Goal: Check status: Check status

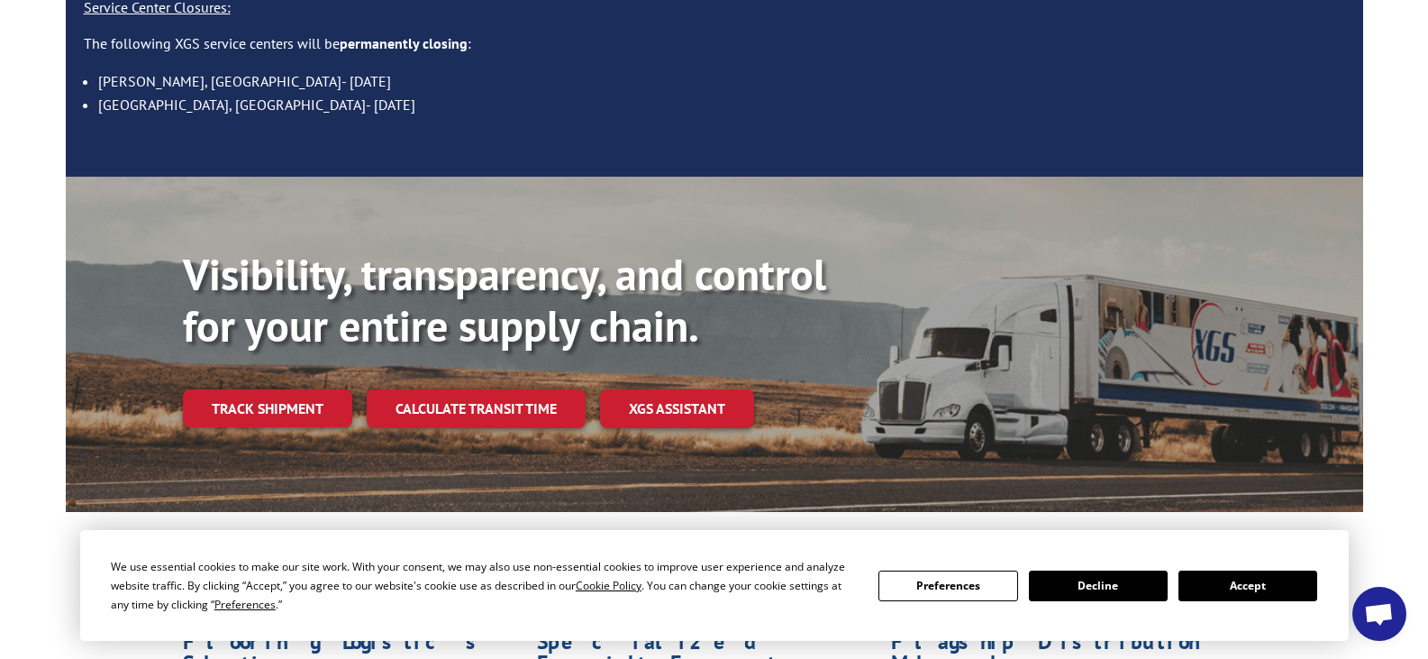
scroll to position [451, 0]
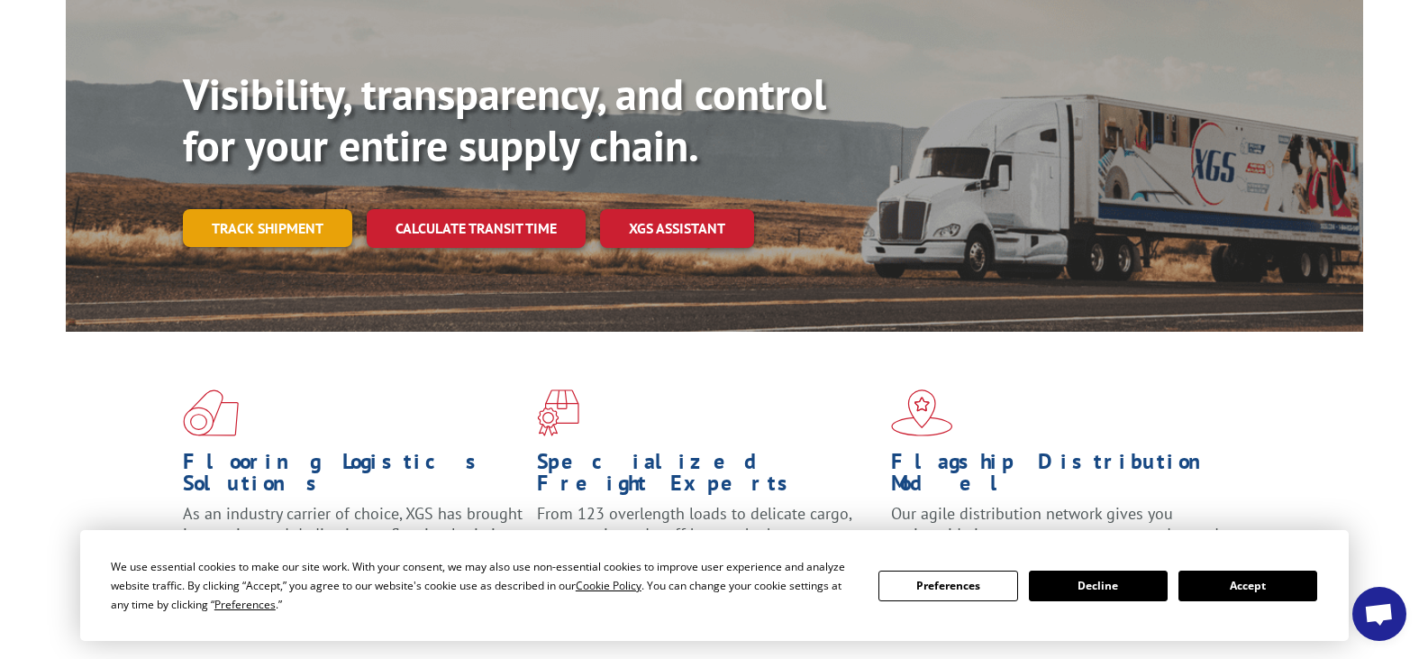
click at [317, 209] on link "Track shipment" at bounding box center [267, 228] width 169 height 38
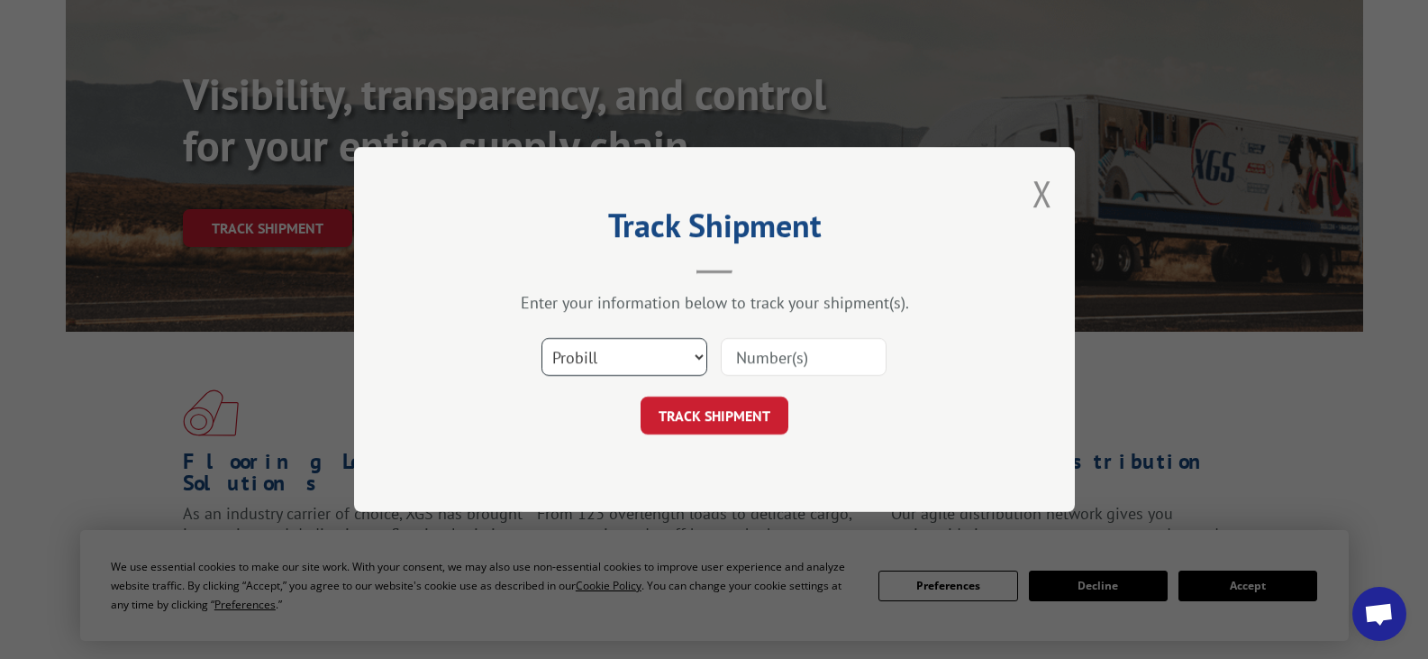
click at [605, 354] on select "Select category... Probill BOL PO" at bounding box center [625, 357] width 166 height 38
click at [763, 351] on input at bounding box center [804, 357] width 166 height 38
paste input "17207800BOL"
type input "17207800BOL"
click at [689, 360] on select "Select category... Probill BOL PO" at bounding box center [625, 357] width 166 height 38
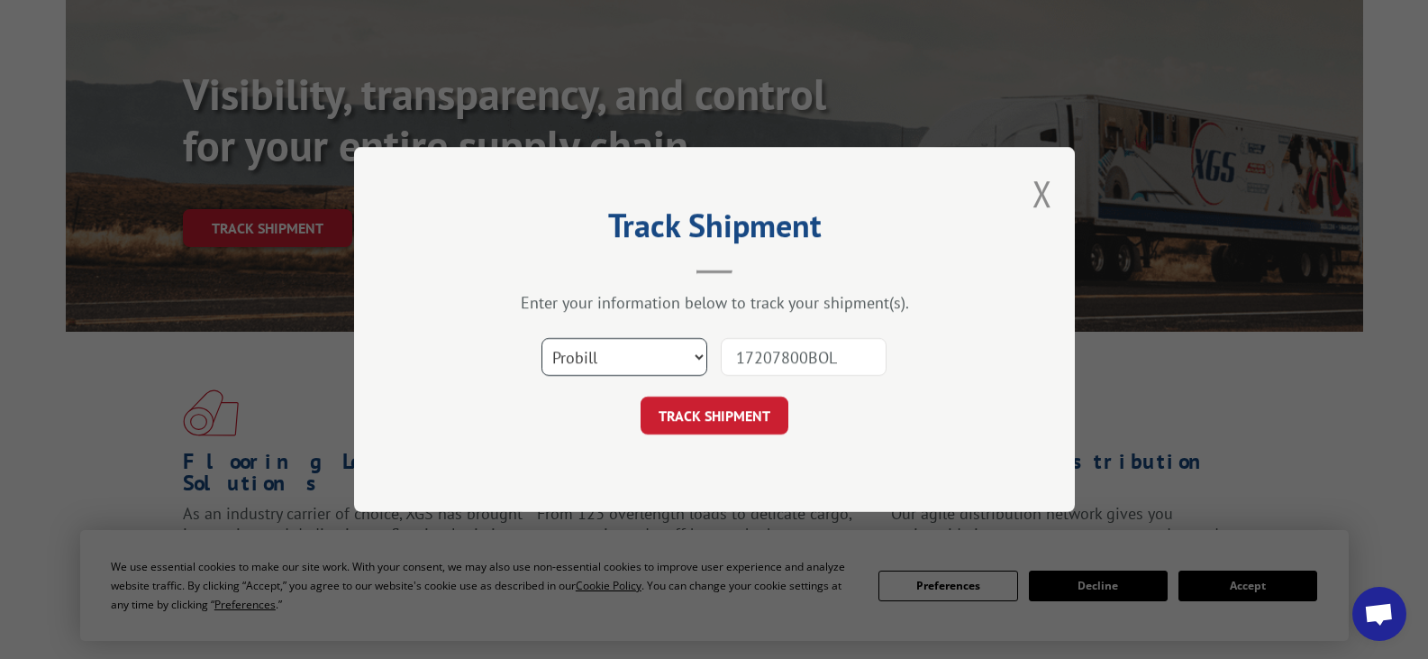
select select "po"
click at [542, 338] on select "Select category... Probill BOL PO" at bounding box center [625, 357] width 166 height 38
click at [776, 358] on input "17207800BOL" at bounding box center [804, 357] width 166 height 38
drag, startPoint x: 837, startPoint y: 358, endPoint x: 608, endPoint y: 370, distance: 229.2
click at [608, 370] on div "Select category... Probill BOL PO 17207800BOL" at bounding box center [714, 356] width 541 height 59
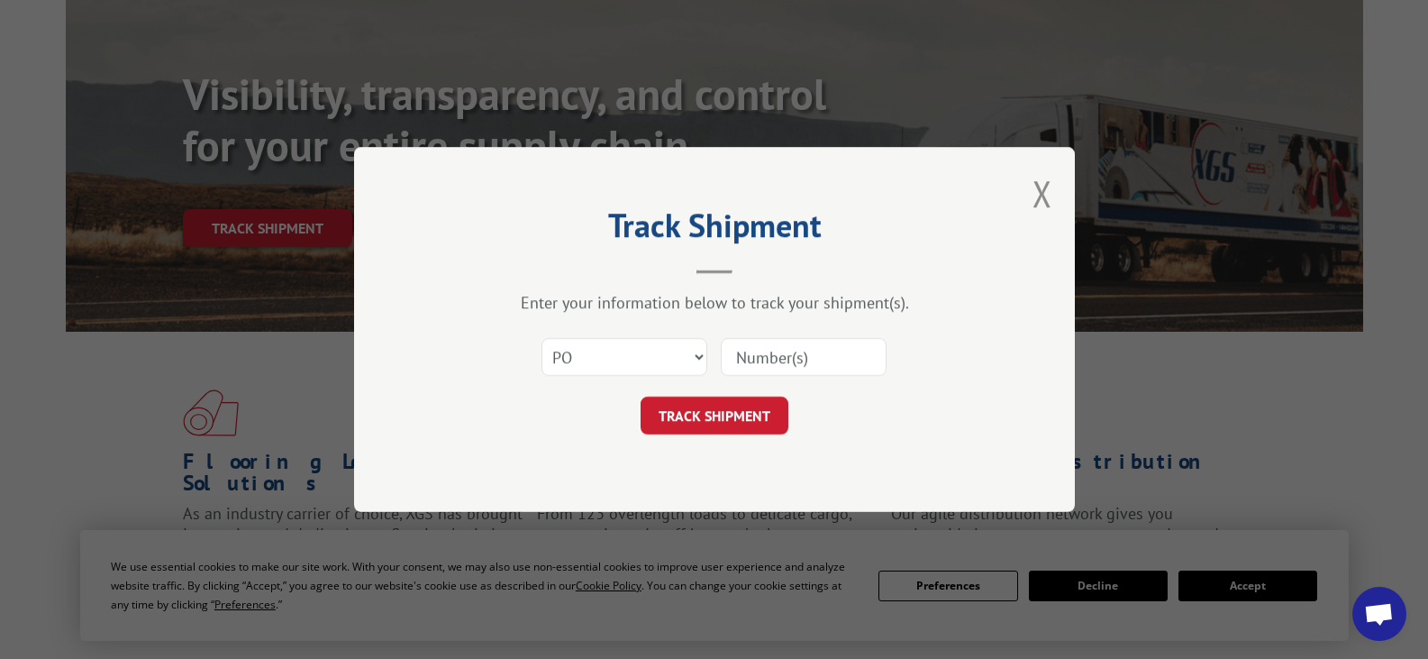
paste input "25575315"
type input "25575315"
click at [733, 411] on button "TRACK SHIPMENT" at bounding box center [715, 415] width 148 height 38
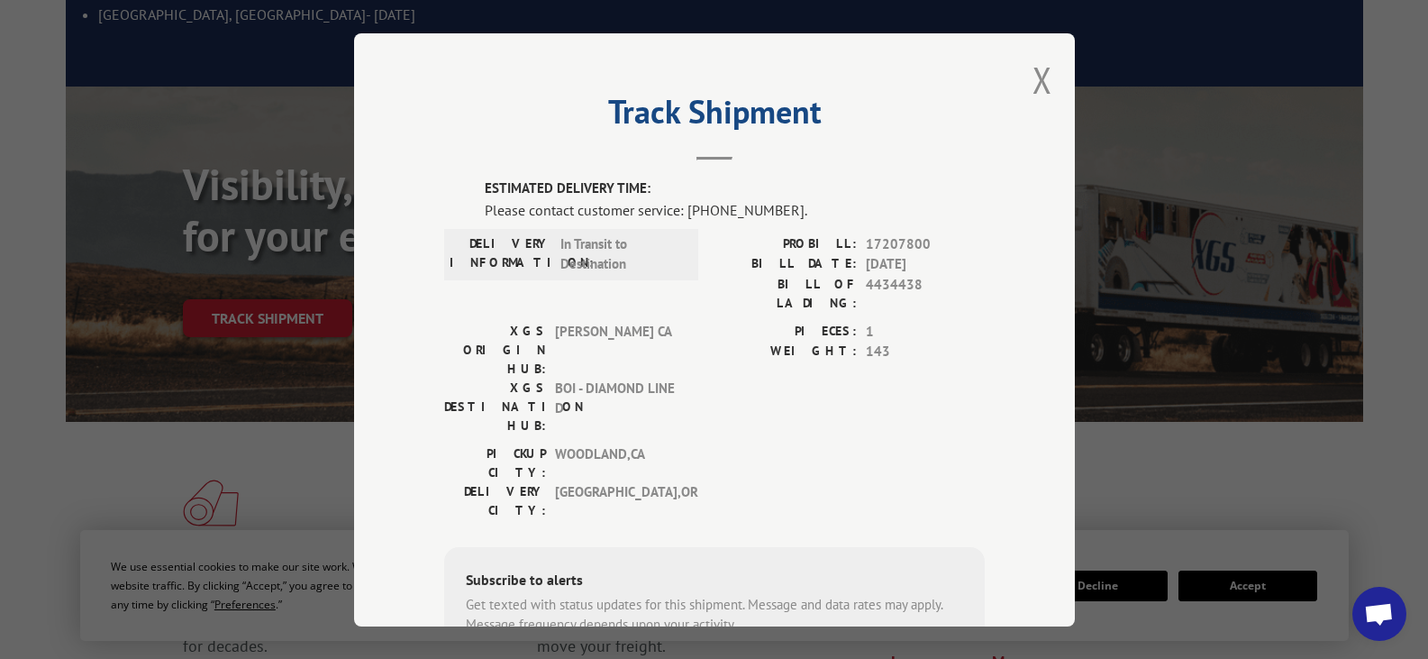
scroll to position [270, 0]
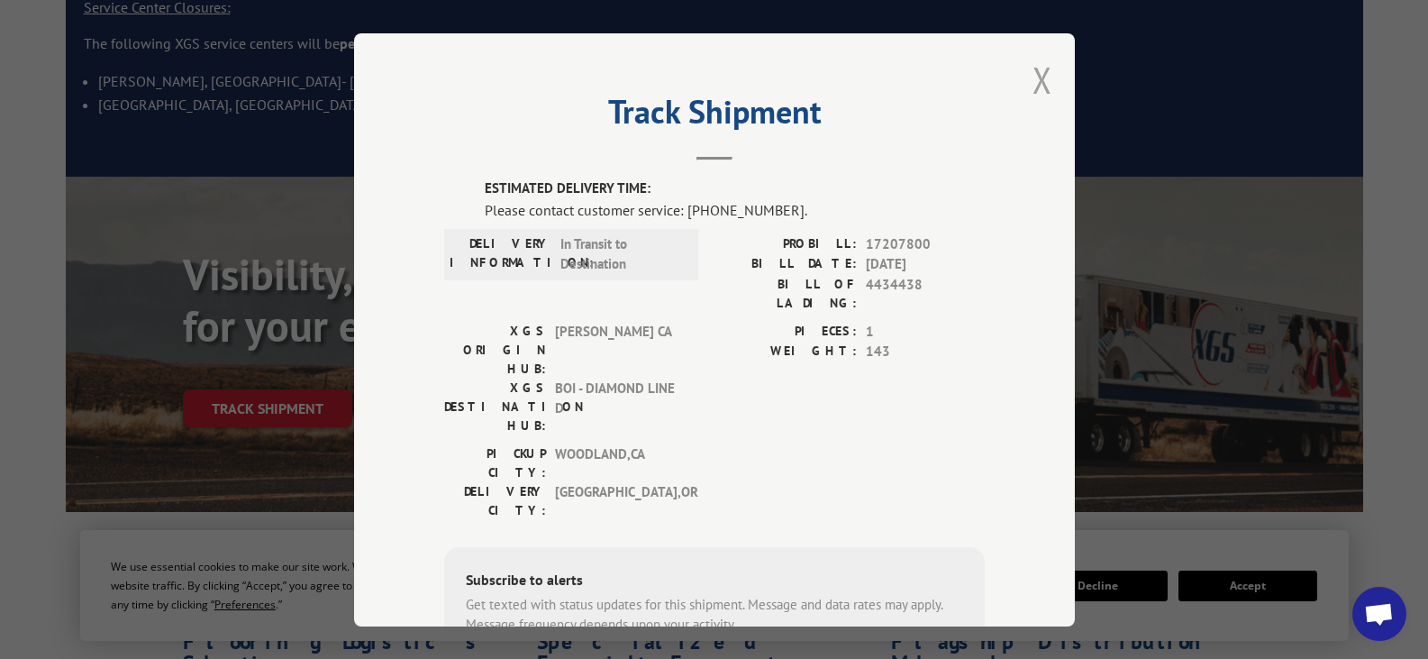
click at [1033, 81] on button "Close modal" at bounding box center [1043, 80] width 20 height 48
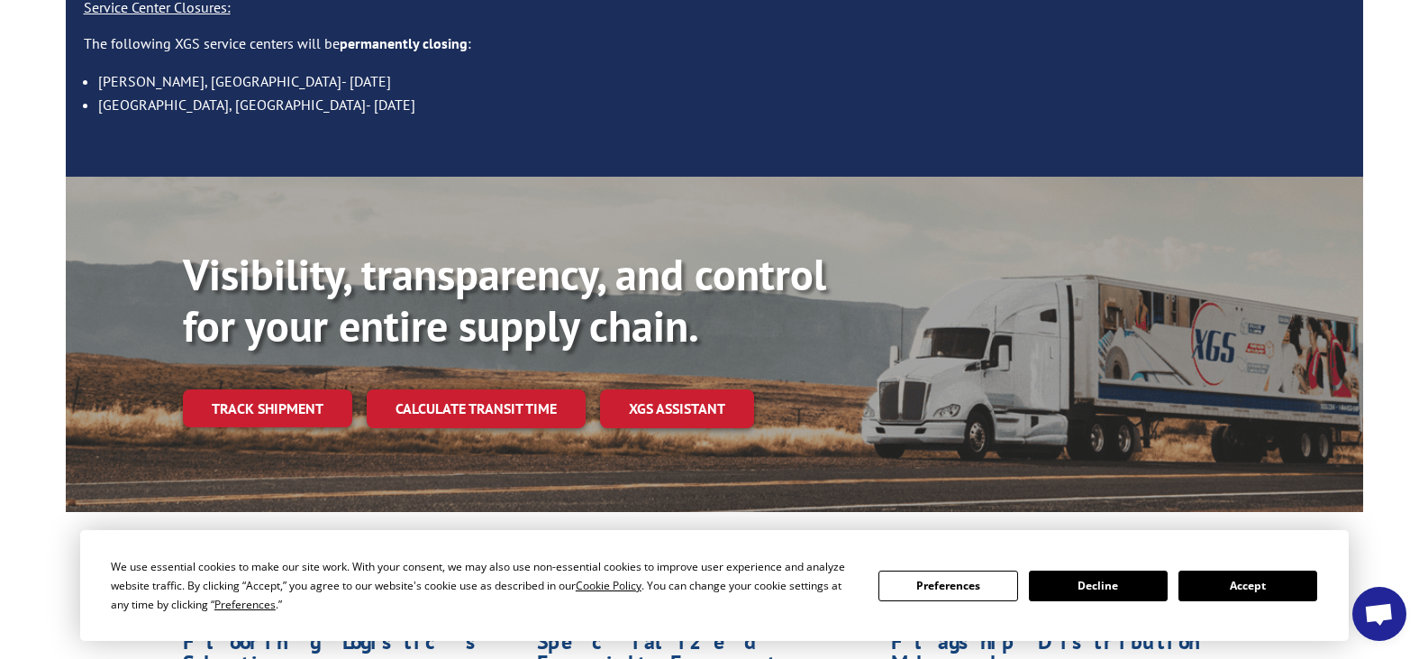
scroll to position [451, 0]
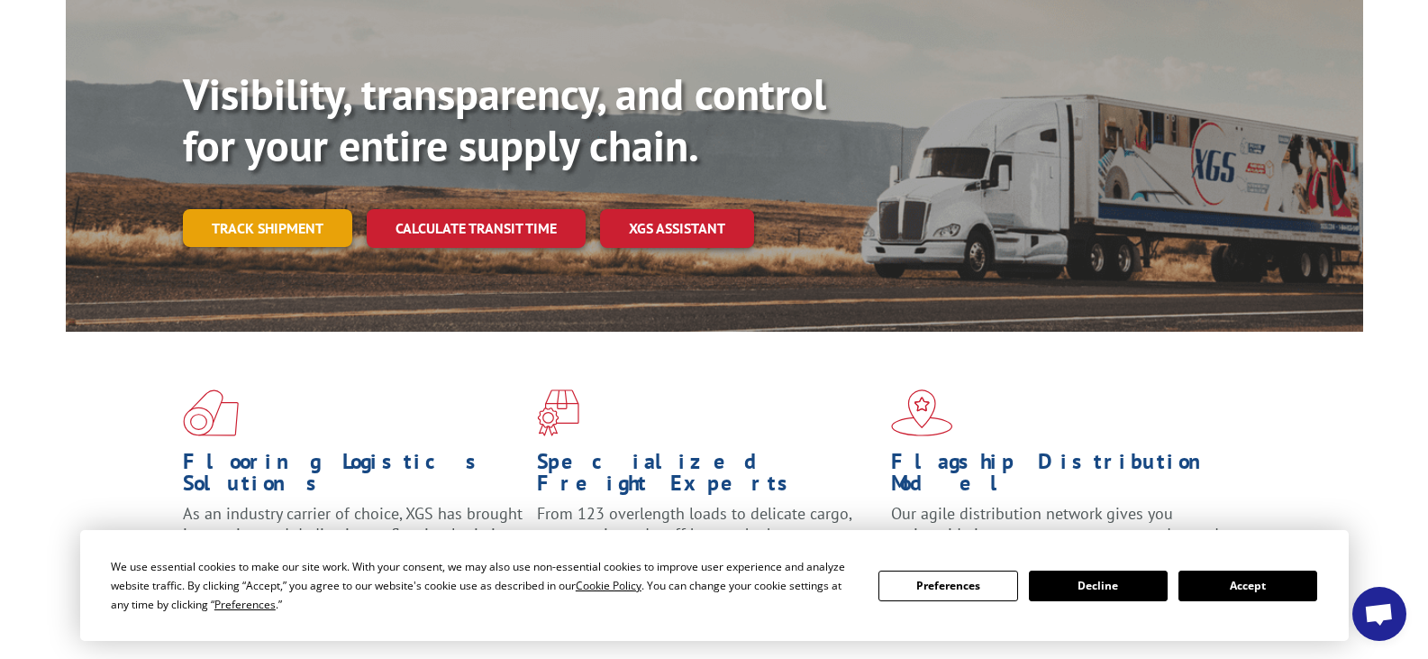
click at [279, 209] on link "Track shipment" at bounding box center [267, 228] width 169 height 38
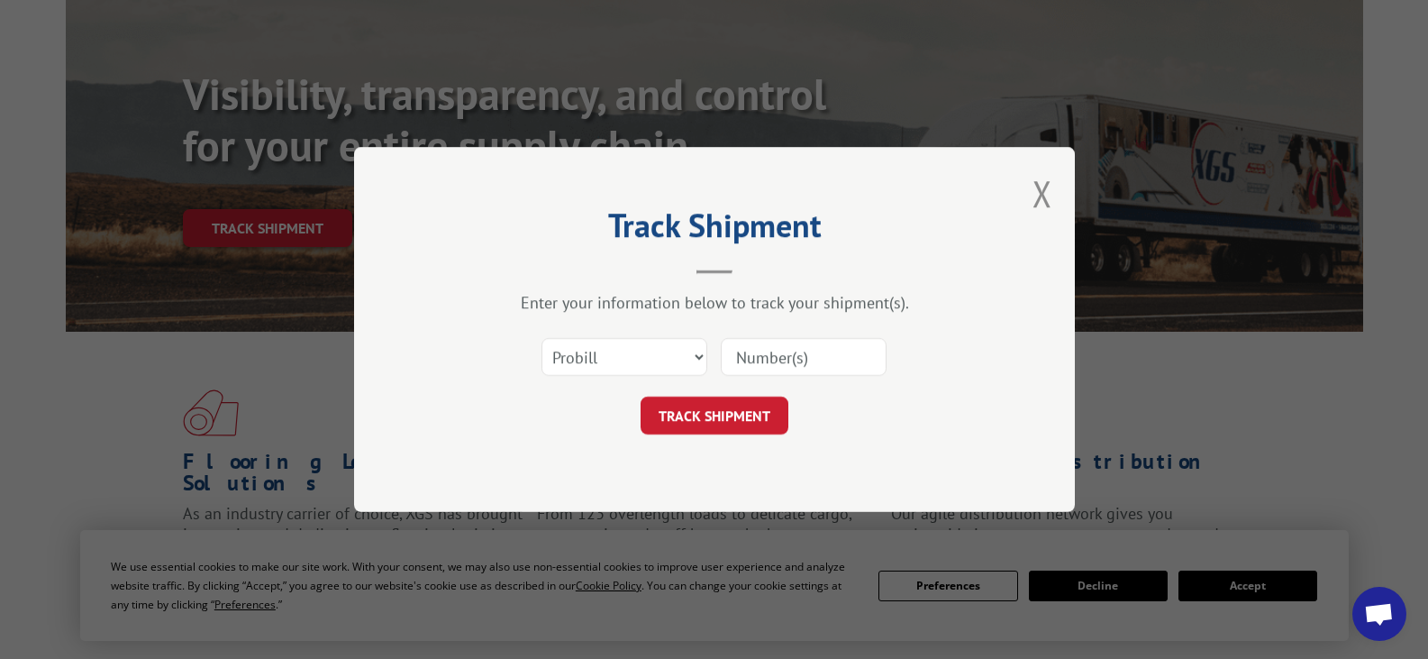
click at [799, 355] on input at bounding box center [804, 357] width 166 height 38
paste input "17207800BOL"
type input "17207800BOL"
click at [725, 413] on button "TRACK SHIPMENT" at bounding box center [715, 415] width 148 height 38
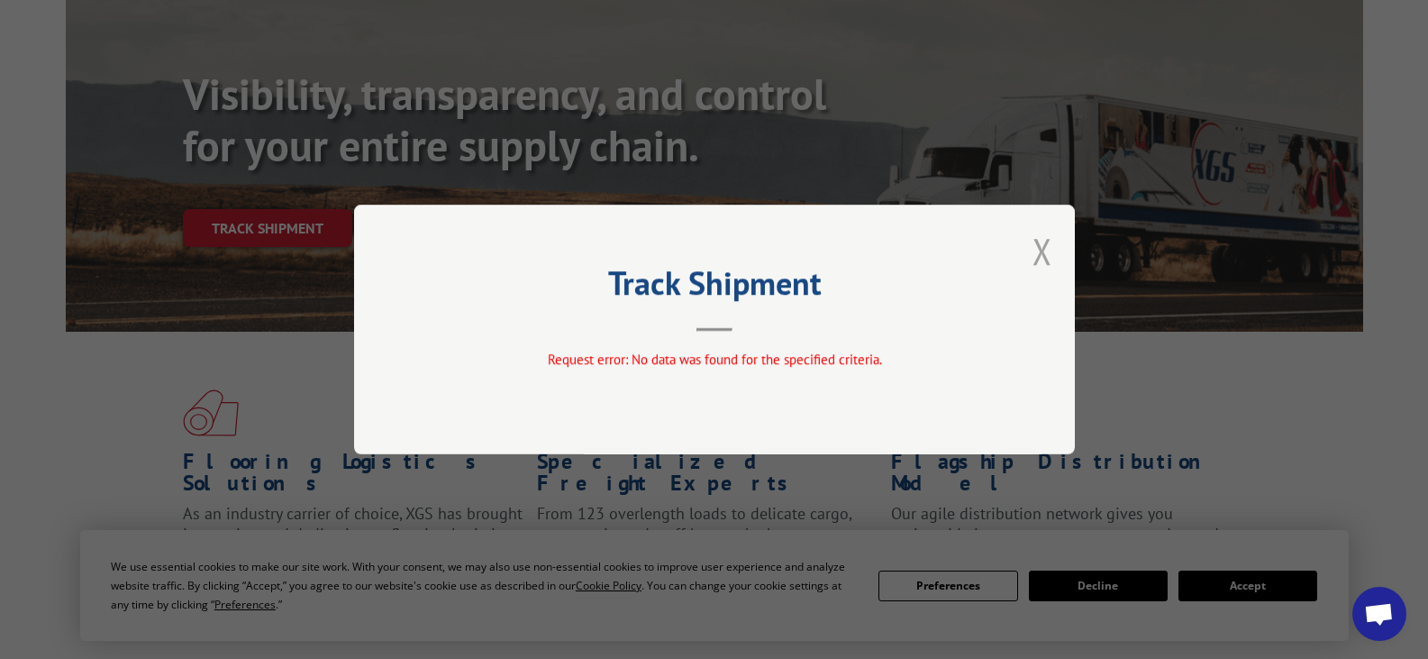
click at [1049, 253] on button "Close modal" at bounding box center [1043, 251] width 20 height 48
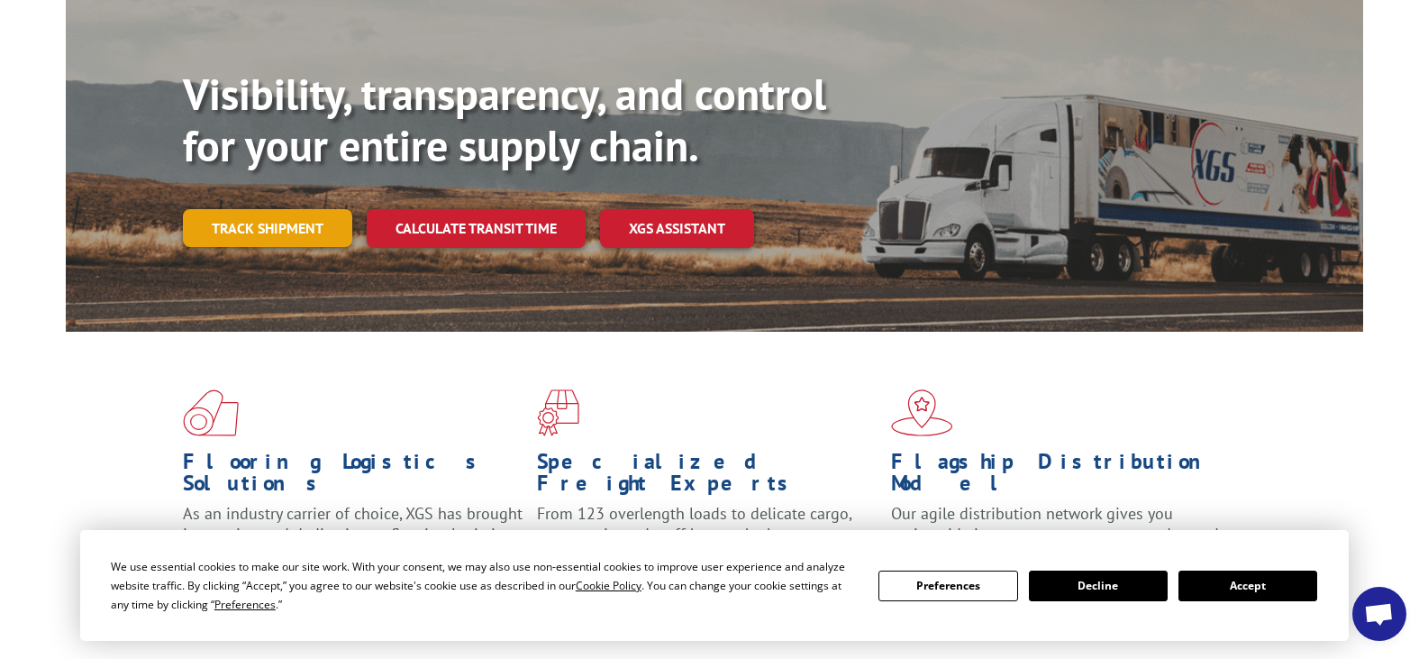
click at [294, 209] on link "Track shipment" at bounding box center [267, 228] width 169 height 38
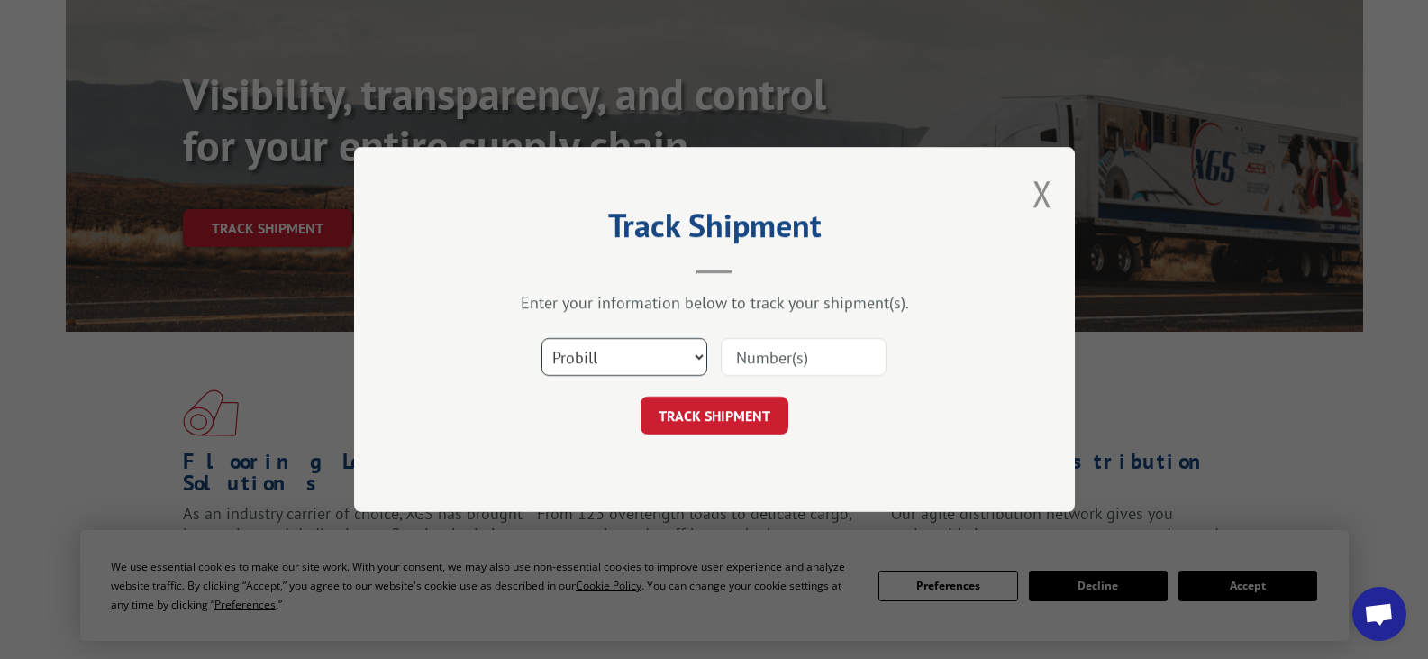
click at [561, 353] on select "Select category... Probill BOL PO" at bounding box center [625, 357] width 166 height 38
select select "bol"
click at [542, 338] on select "Select category... Probill BOL PO" at bounding box center [625, 357] width 166 height 38
click at [766, 344] on input at bounding box center [804, 357] width 166 height 38
type input "17207800BOL"
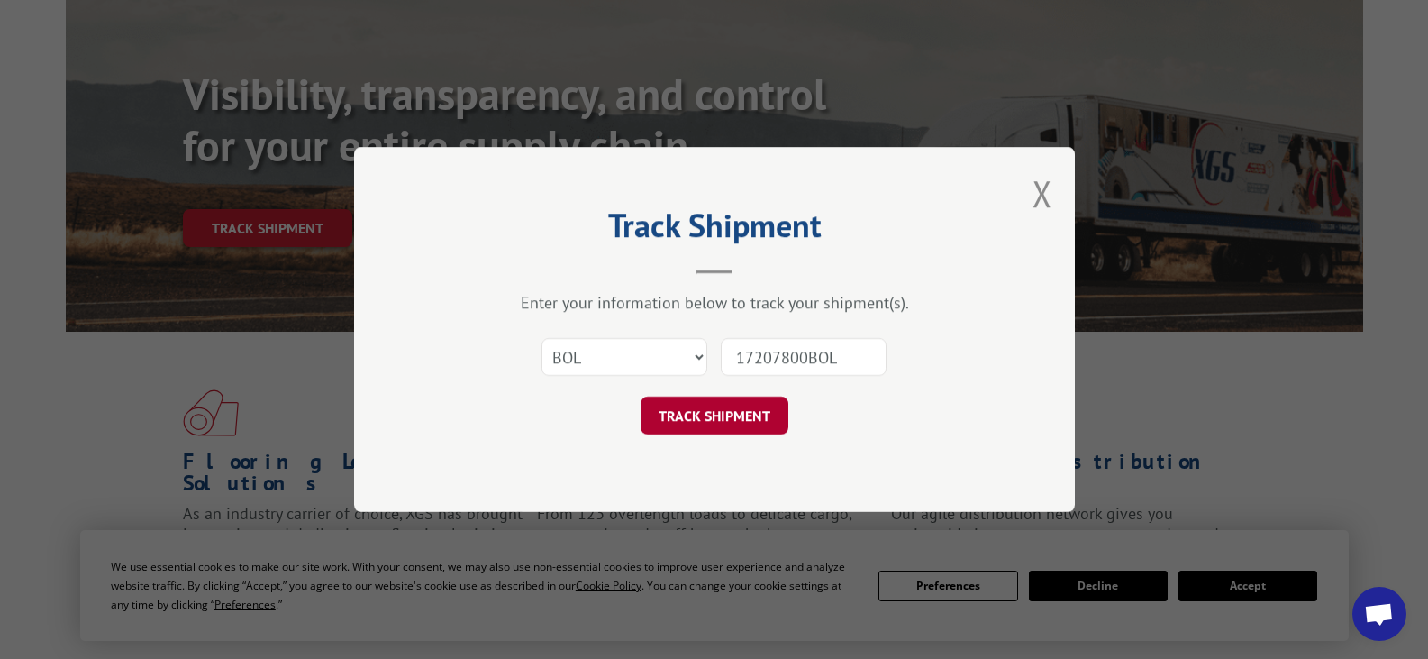
click at [718, 403] on button "TRACK SHIPMENT" at bounding box center [715, 415] width 148 height 38
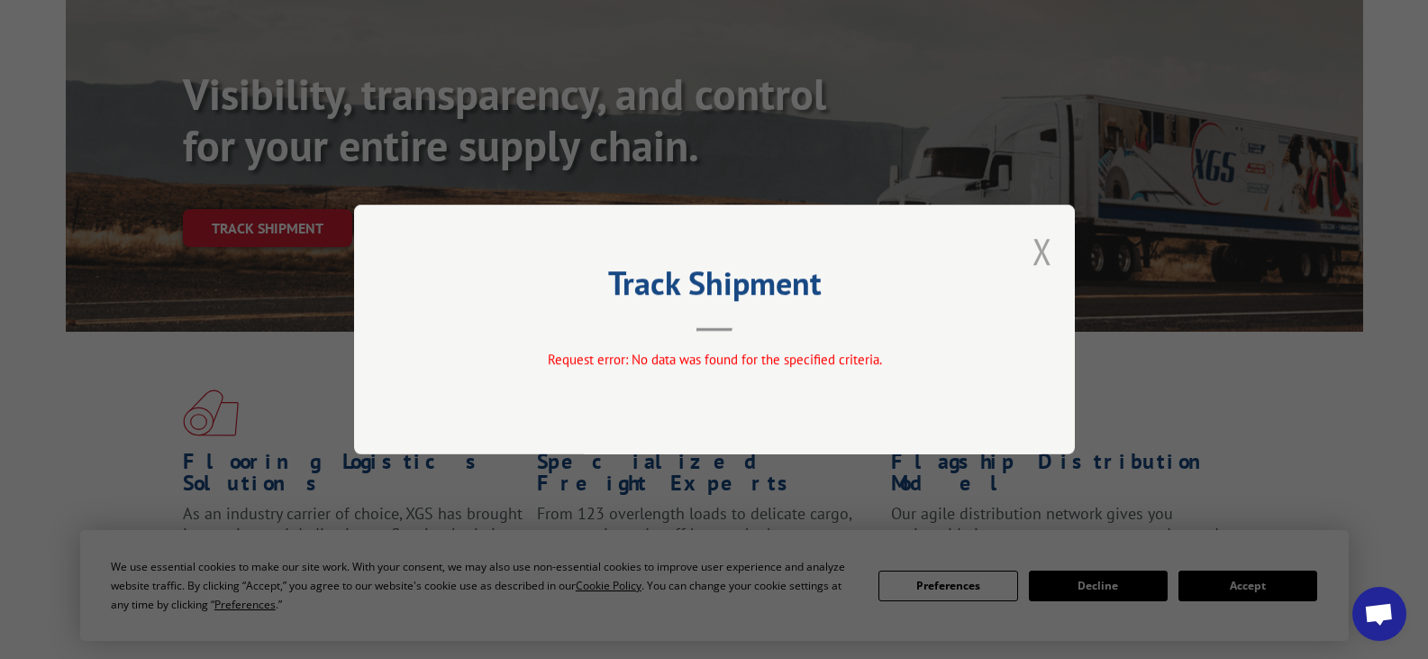
click at [1039, 252] on button "Close modal" at bounding box center [1043, 251] width 20 height 48
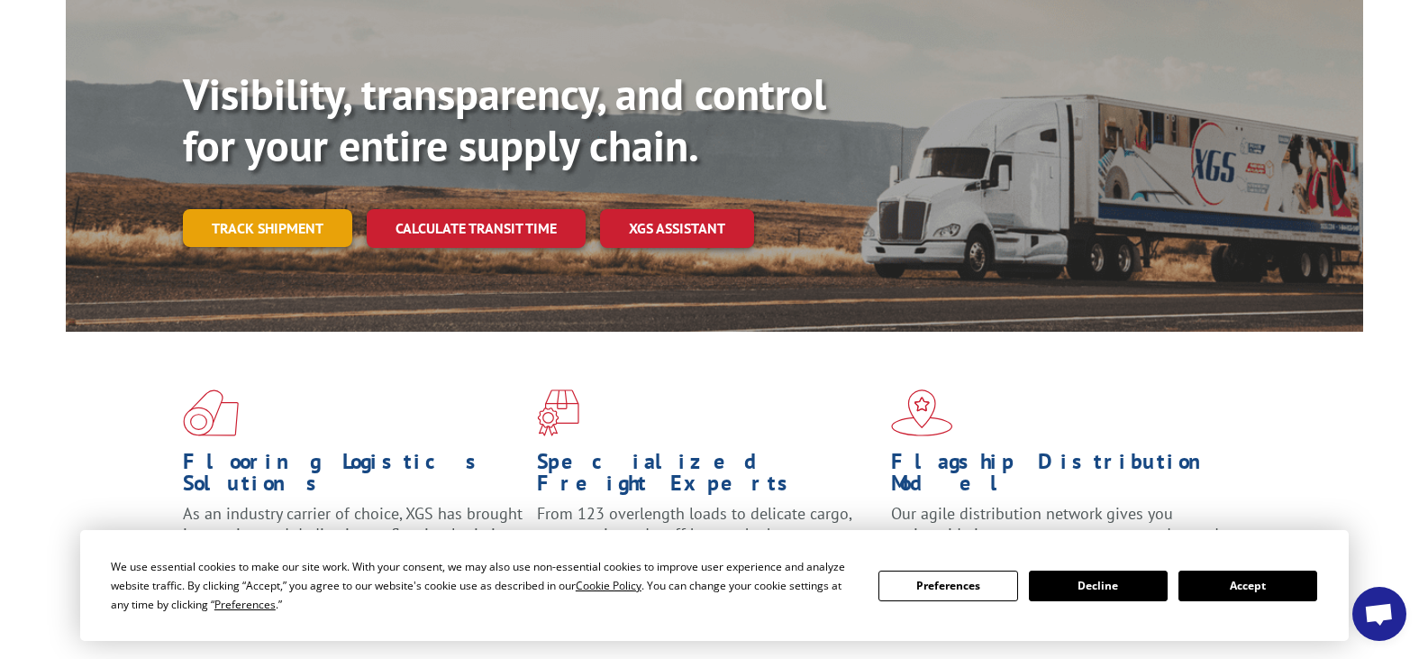
click at [296, 209] on link "Track shipment" at bounding box center [267, 228] width 169 height 38
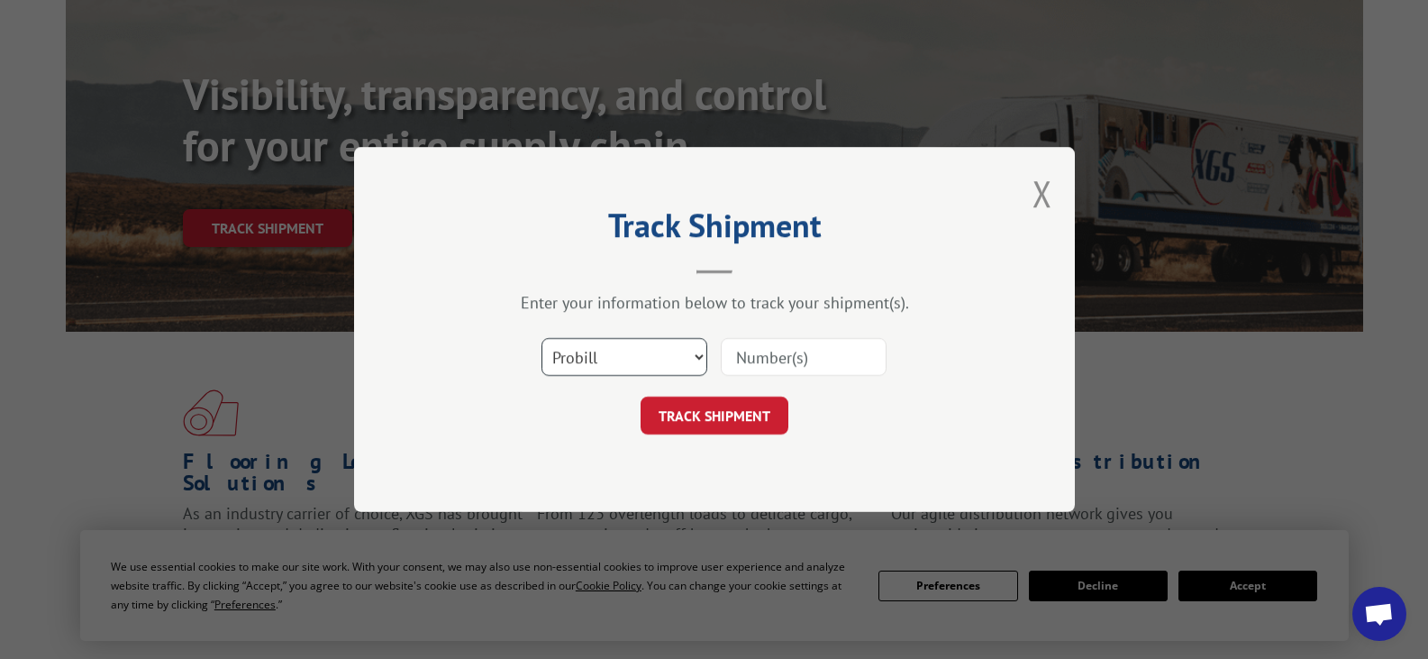
click at [620, 354] on select "Select category... Probill BOL PO" at bounding box center [625, 357] width 166 height 38
select select "po"
click at [542, 338] on select "Select category... Probill BOL PO" at bounding box center [625, 357] width 166 height 38
click at [749, 364] on input at bounding box center [804, 357] width 166 height 38
type input "25575315"
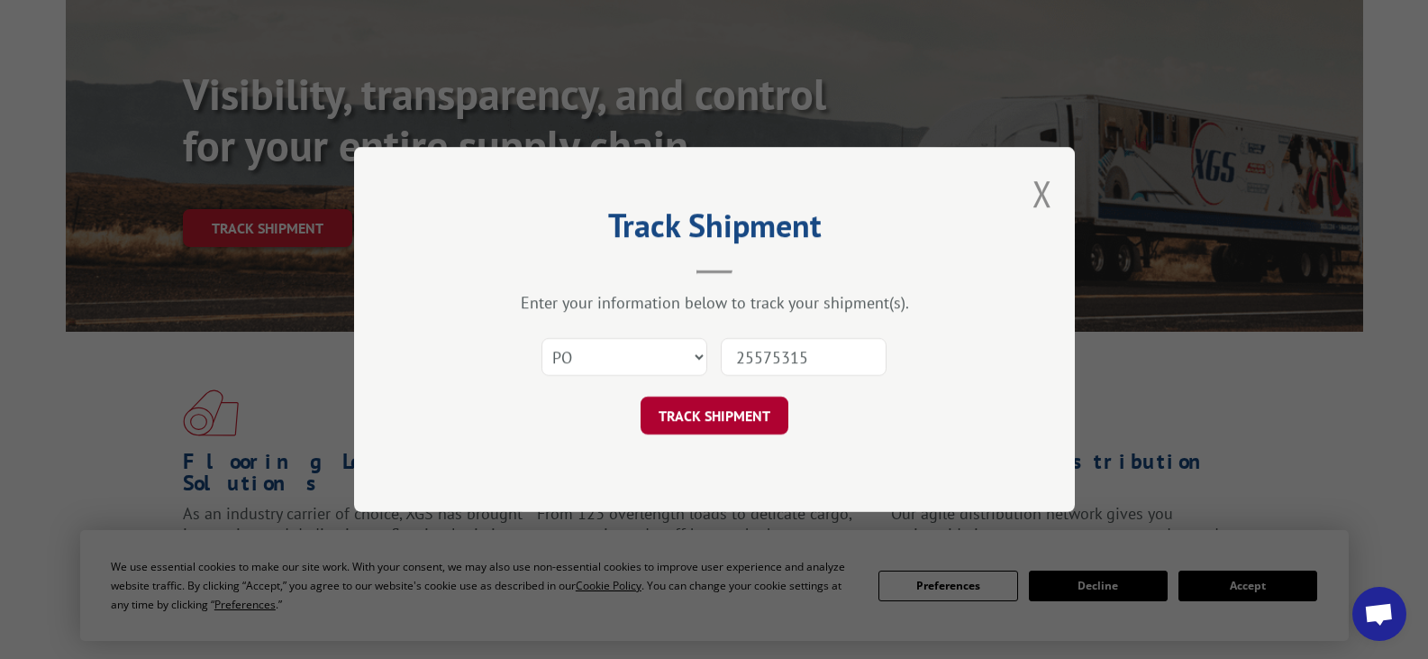
click at [705, 408] on button "TRACK SHIPMENT" at bounding box center [715, 415] width 148 height 38
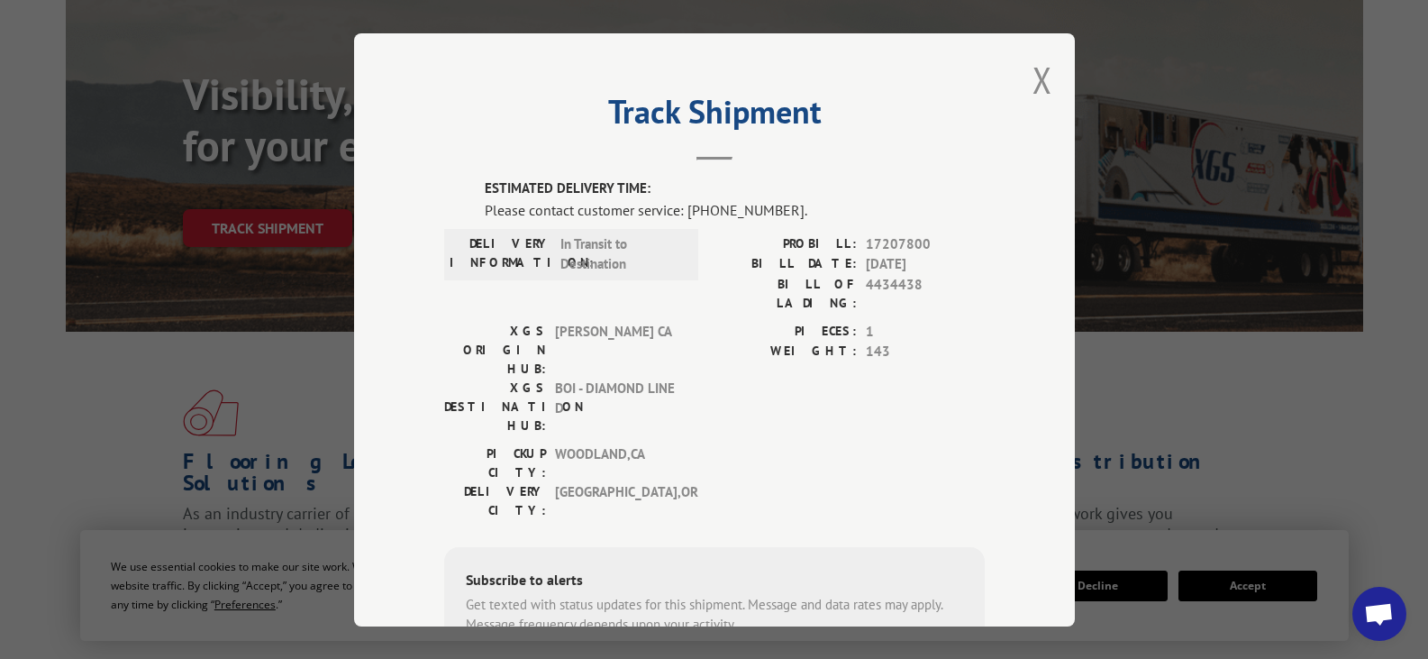
scroll to position [360, 0]
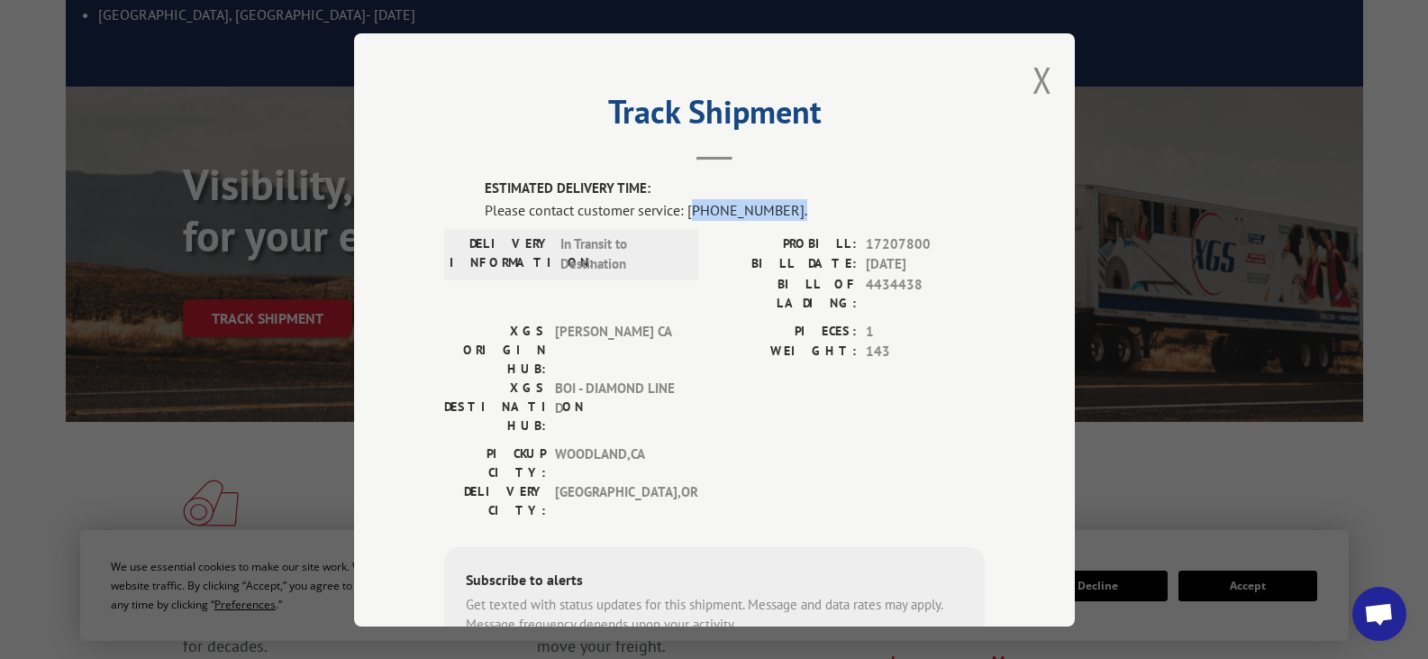
drag, startPoint x: 683, startPoint y: 209, endPoint x: 786, endPoint y: 218, distance: 103.1
click at [786, 218] on div "Please contact customer service: [PHONE_NUMBER]." at bounding box center [735, 209] width 500 height 22
copy div "844) 947-7447."
click at [691, 327] on div "XGS ORIGIN HUB: TRACY CA XGS DESTINATION HUB: BOI - DIAMOND LINE D PIECES: 1 WE…" at bounding box center [714, 382] width 541 height 123
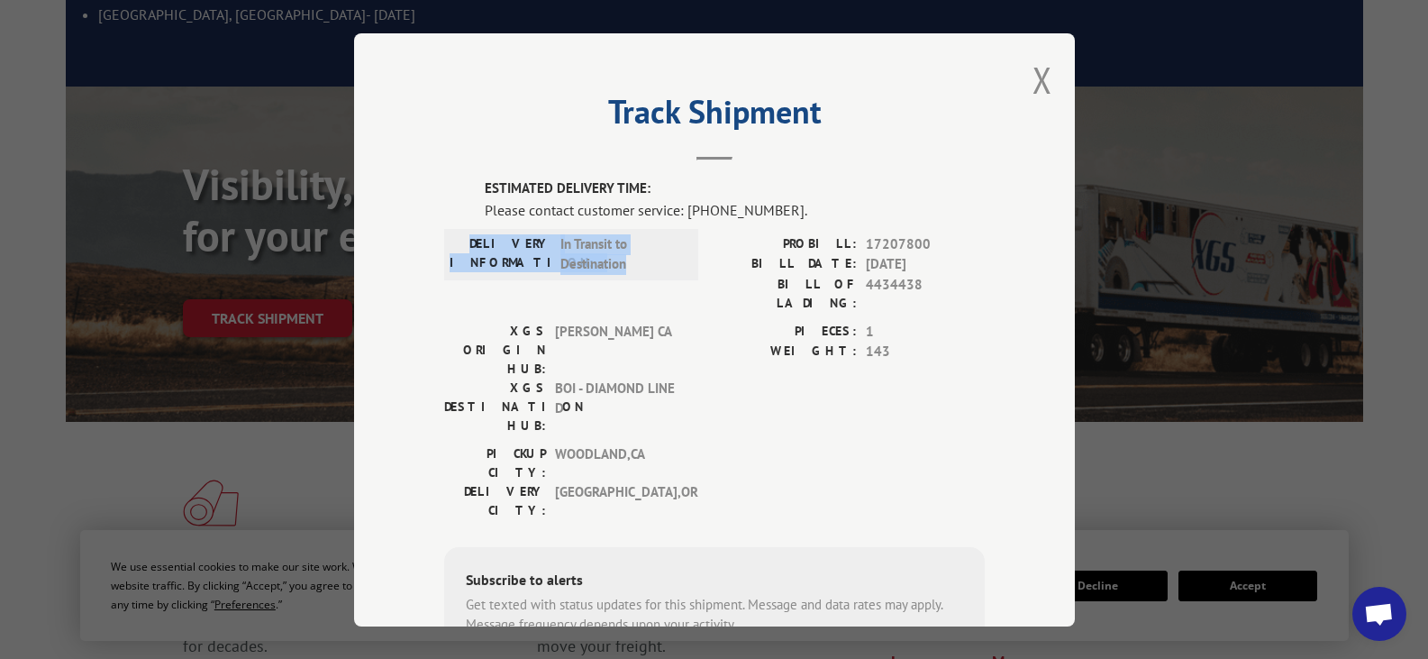
drag, startPoint x: 487, startPoint y: 238, endPoint x: 623, endPoint y: 259, distance: 137.6
click at [623, 259] on div "DELIVERY INFORMATION: In Transit to Destination" at bounding box center [571, 253] width 243 height 41
click at [729, 341] on label "WEIGHT:" at bounding box center [786, 351] width 142 height 21
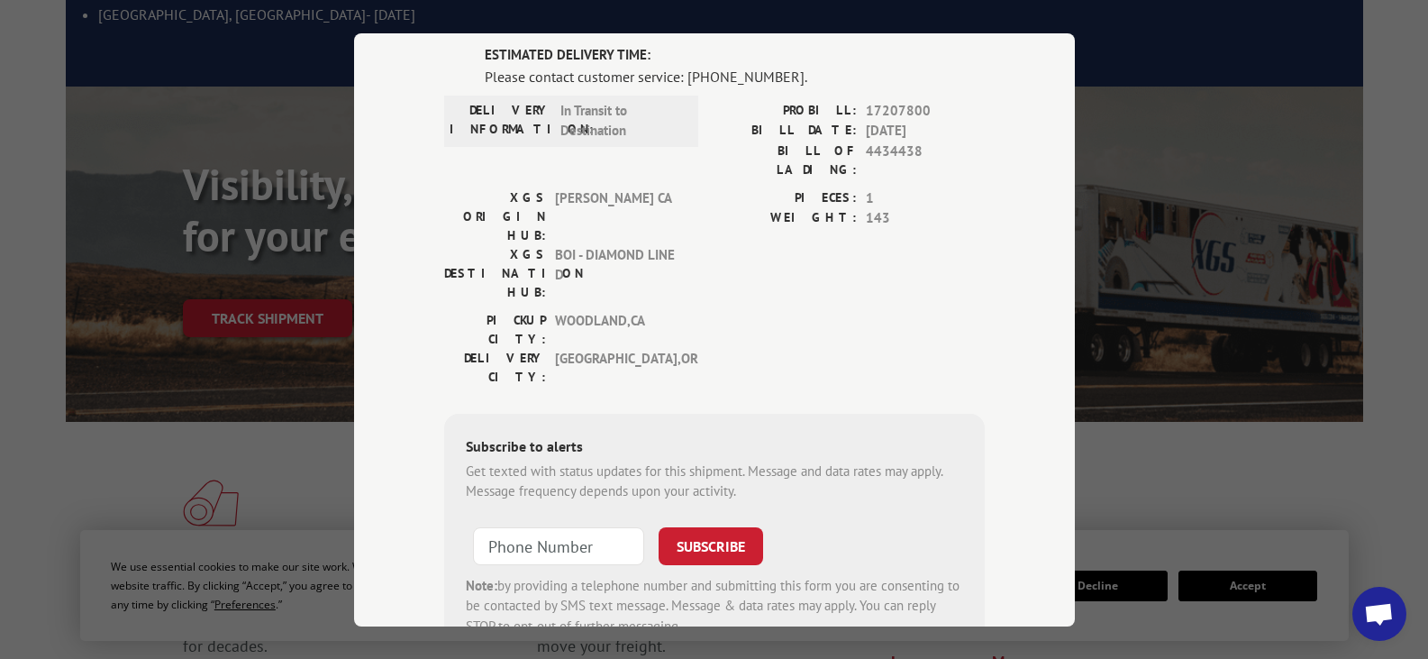
scroll to position [96, 0]
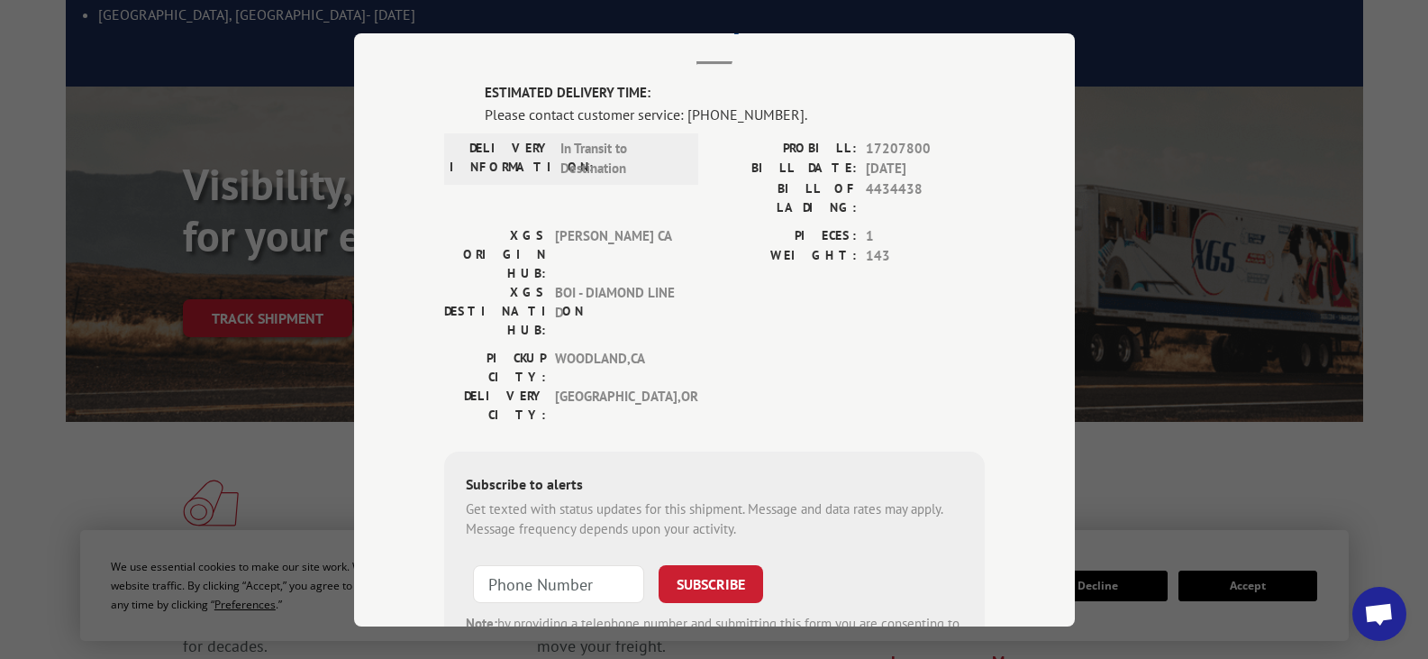
click at [888, 193] on span "4434438" at bounding box center [925, 197] width 119 height 38
copy span "4434438"
click at [963, 225] on span "1" at bounding box center [925, 235] width 119 height 21
drag, startPoint x: 940, startPoint y: 195, endPoint x: 785, endPoint y: 132, distance: 167.0
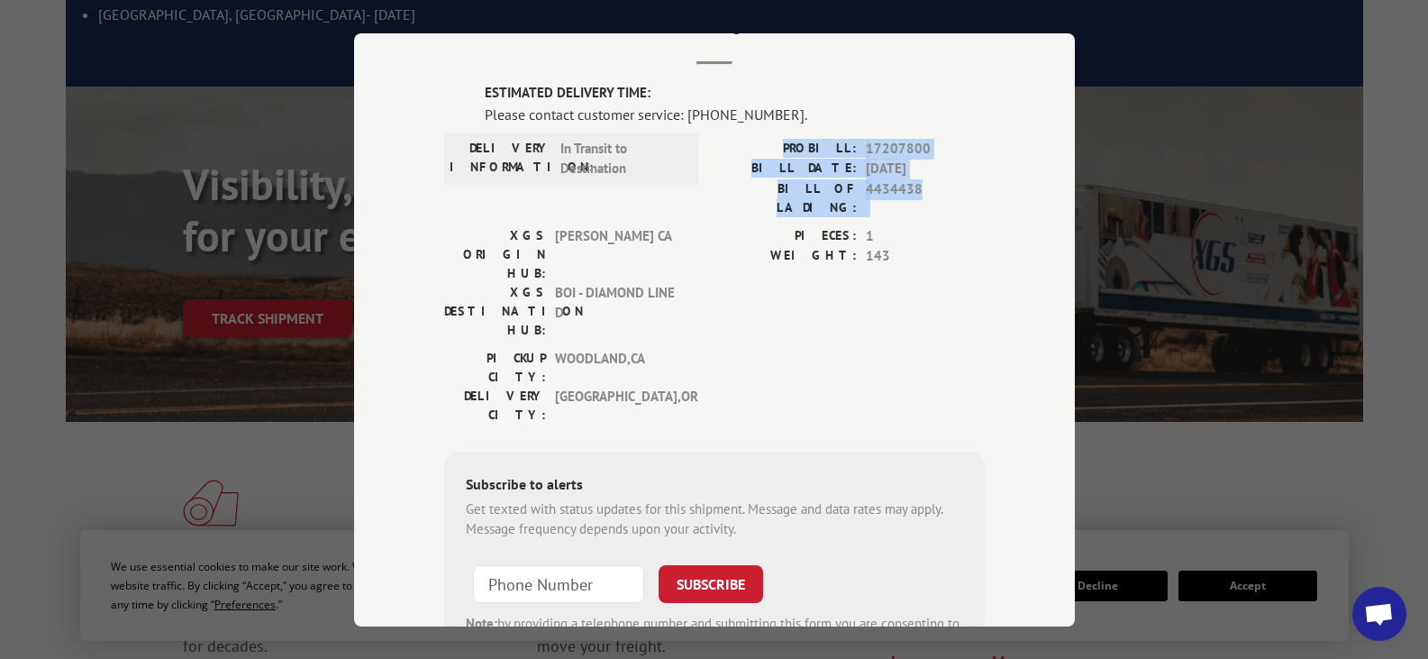
click at [785, 132] on div "ESTIMATED DELIVERY TIME: Please contact customer service: [PHONE_NUMBER]. DELIV…" at bounding box center [714, 389] width 541 height 613
copy div "PROBILL: 17207800 BILL DATE: [DATE] BILL OF LADING: 4434438"
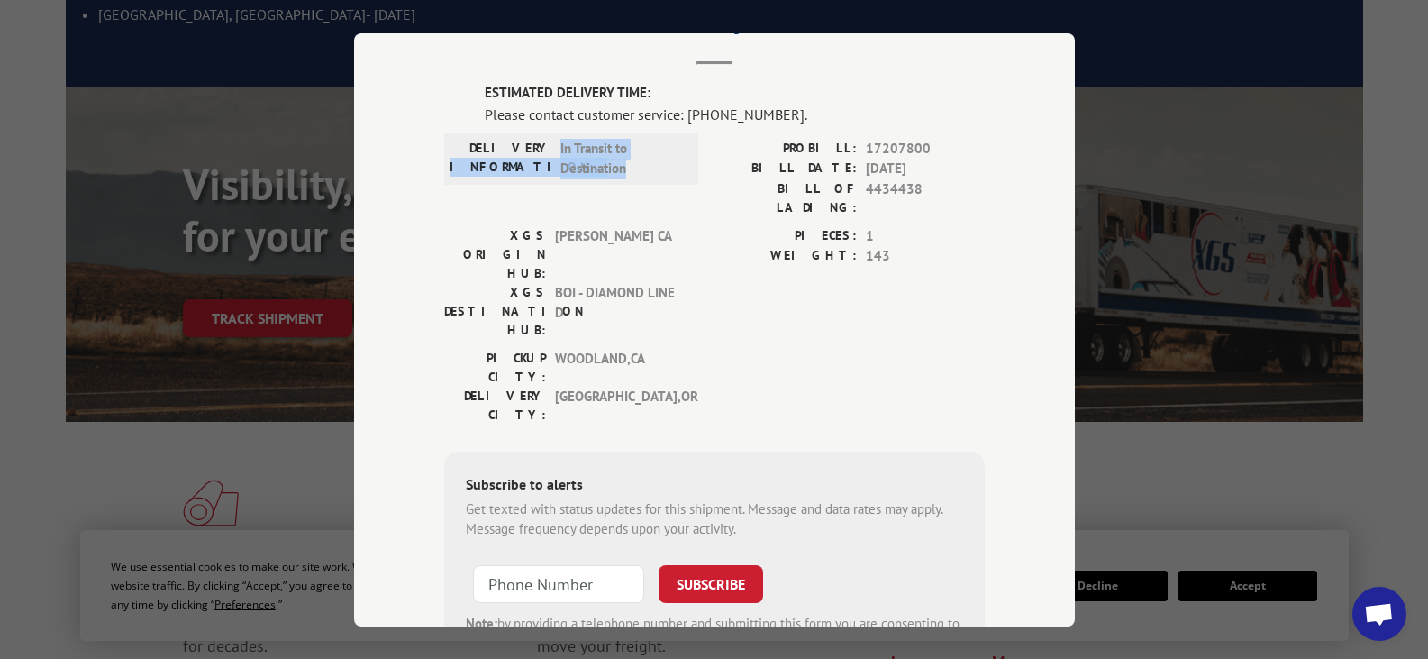
drag, startPoint x: 630, startPoint y: 167, endPoint x: 542, endPoint y: 153, distance: 88.4
click at [542, 153] on div "DELIVERY INFORMATION: In Transit to Destination" at bounding box center [571, 158] width 243 height 41
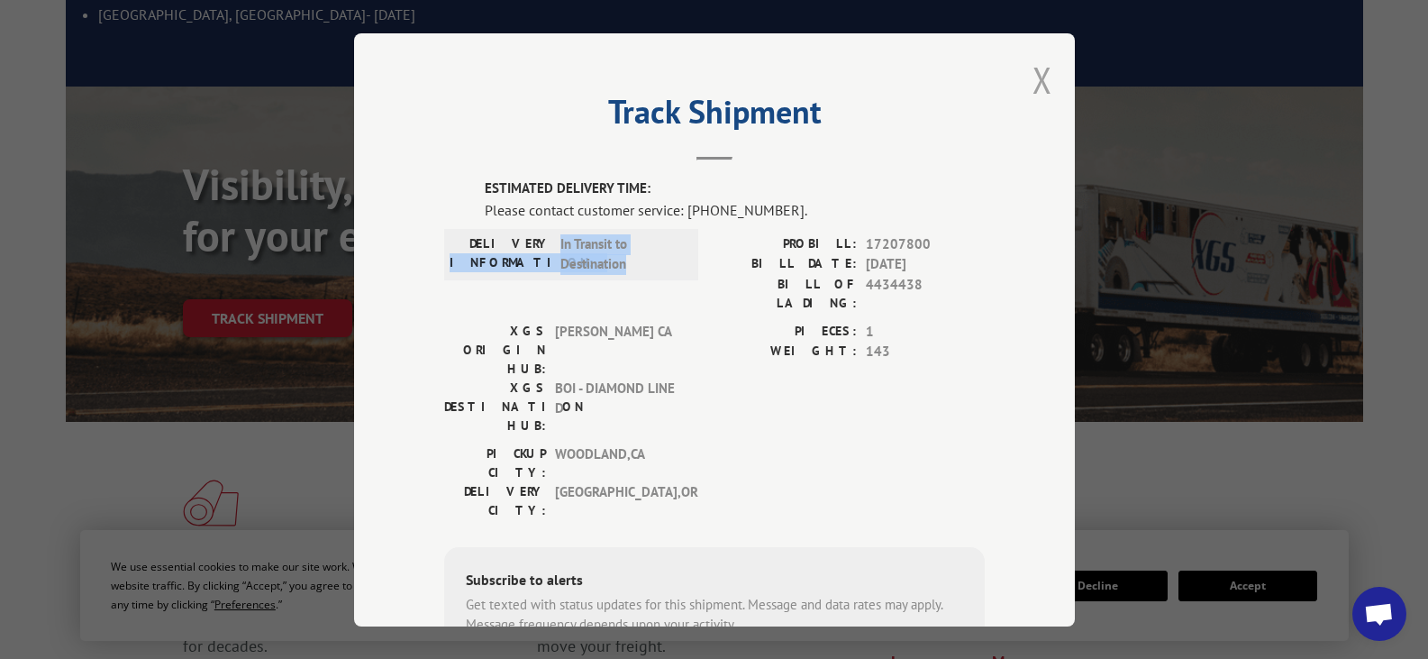
click at [1041, 80] on button "Close modal" at bounding box center [1043, 80] width 20 height 48
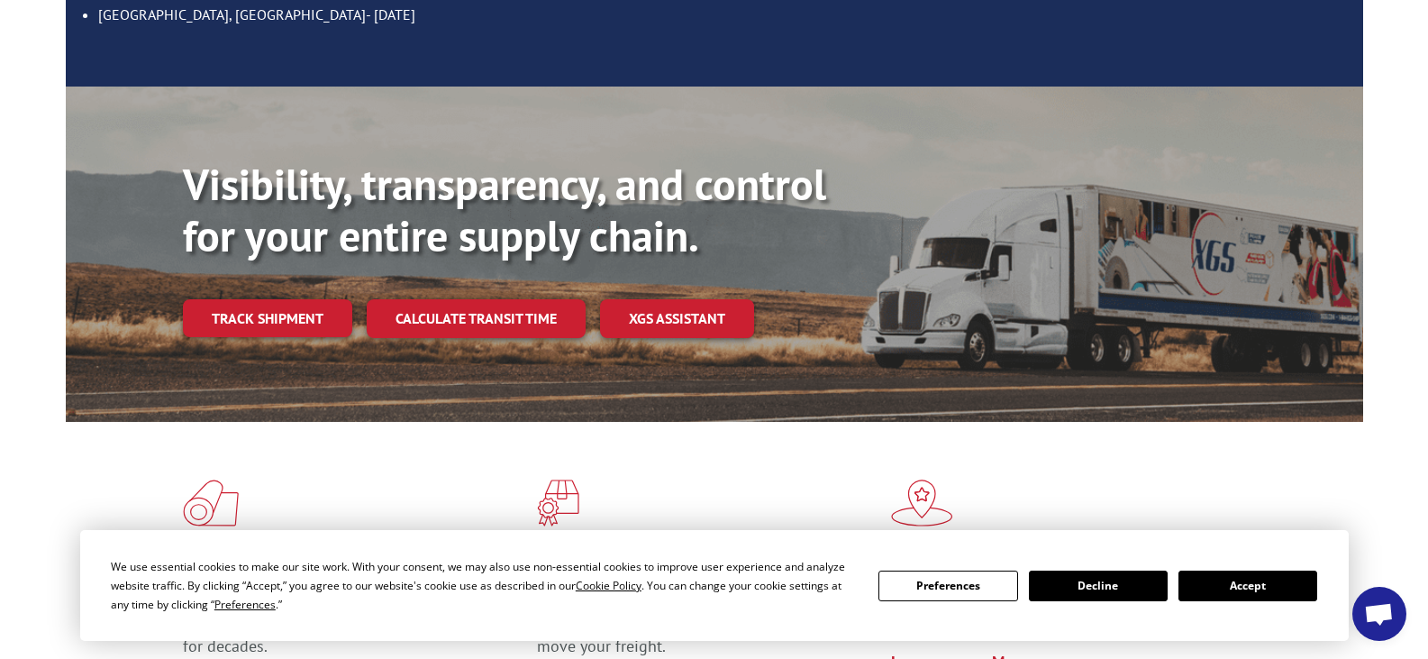
click at [287, 299] on link "Track shipment" at bounding box center [267, 318] width 169 height 38
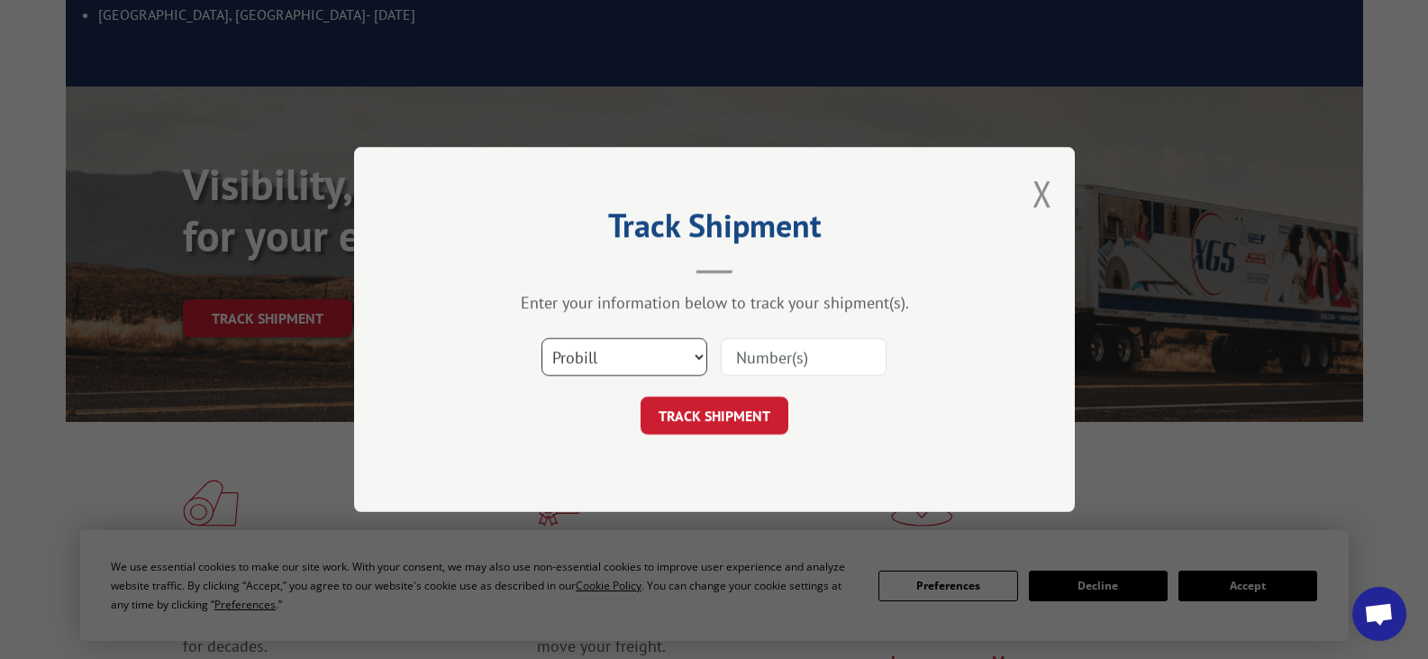
click at [652, 363] on select "Select category... Probill BOL PO" at bounding box center [625, 357] width 166 height 38
select select "po"
click at [542, 338] on select "Select category... Probill BOL PO" at bounding box center [625, 357] width 166 height 38
click at [756, 359] on input at bounding box center [804, 357] width 166 height 38
paste input "25575315"
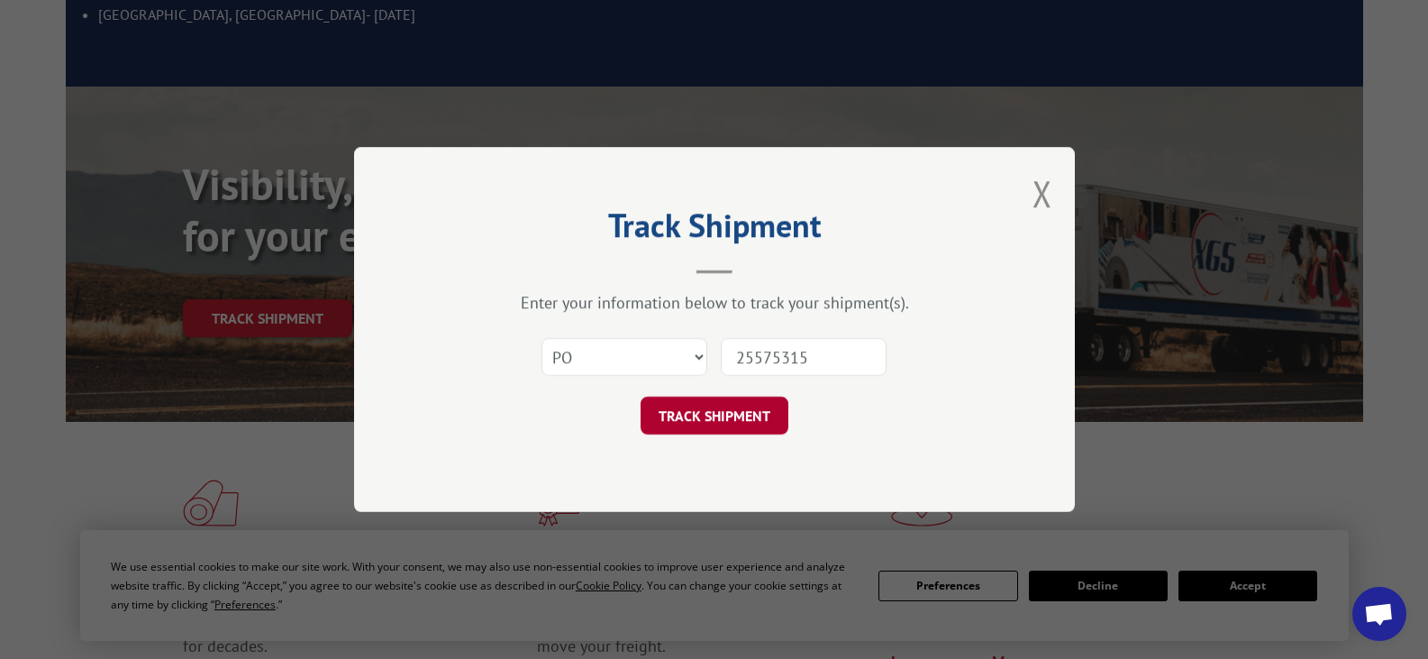
type input "25575315"
click at [754, 423] on button "TRACK SHIPMENT" at bounding box center [715, 415] width 148 height 38
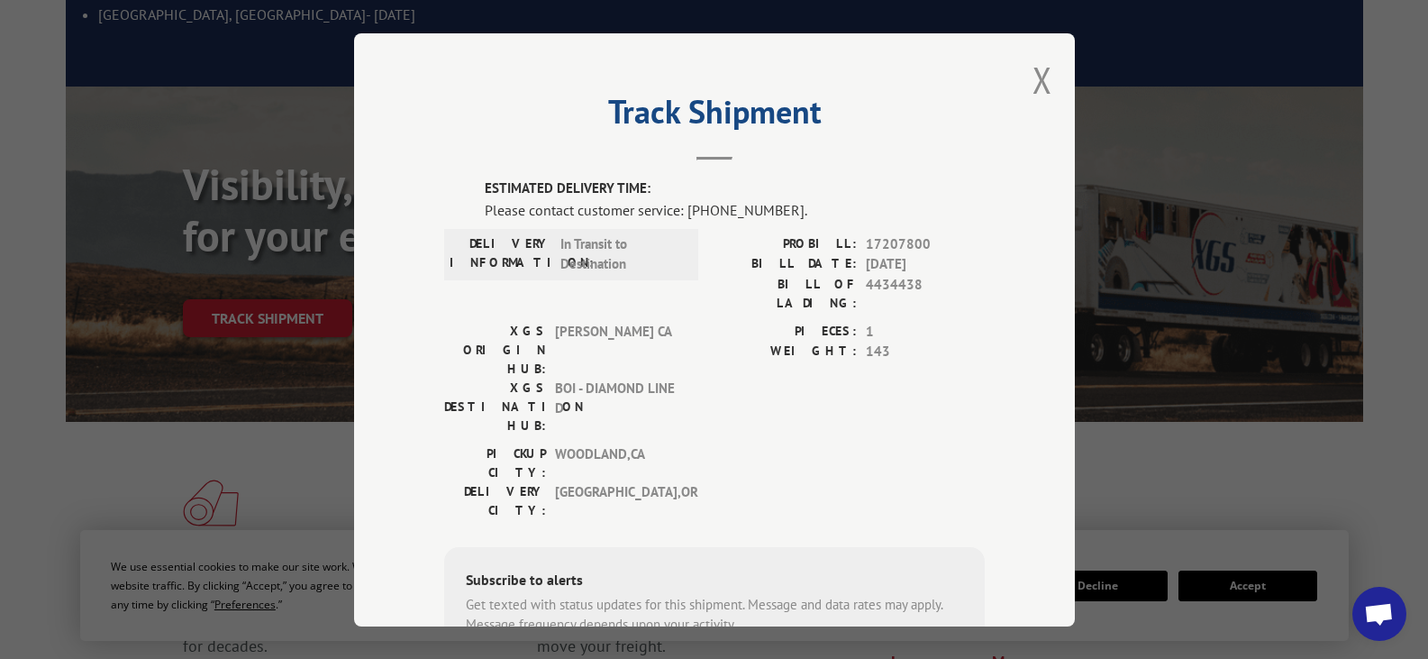
drag, startPoint x: 935, startPoint y: 269, endPoint x: 786, endPoint y: 265, distance: 149.6
click at [786, 265] on div "BILL DATE: [DATE]" at bounding box center [850, 264] width 270 height 21
click at [1033, 80] on button "Close modal" at bounding box center [1043, 80] width 20 height 48
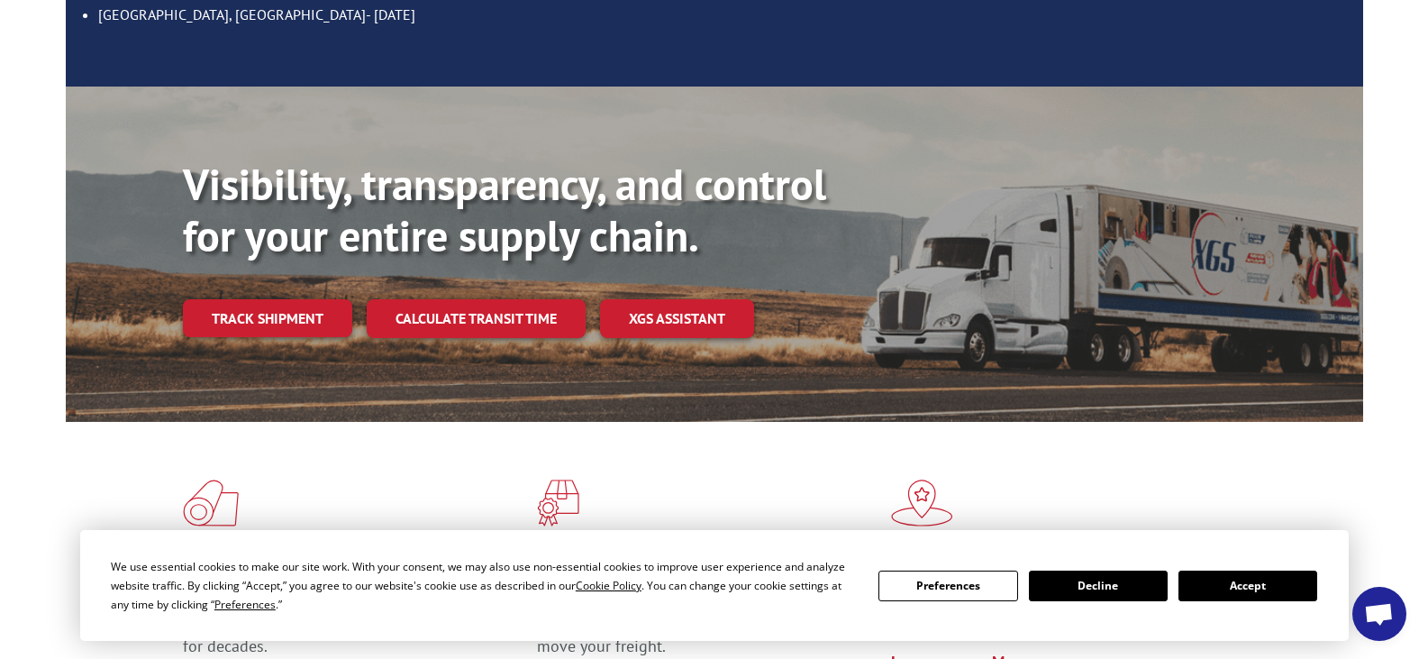
click at [1379, 610] on span "Open chat" at bounding box center [1379, 615] width 30 height 25
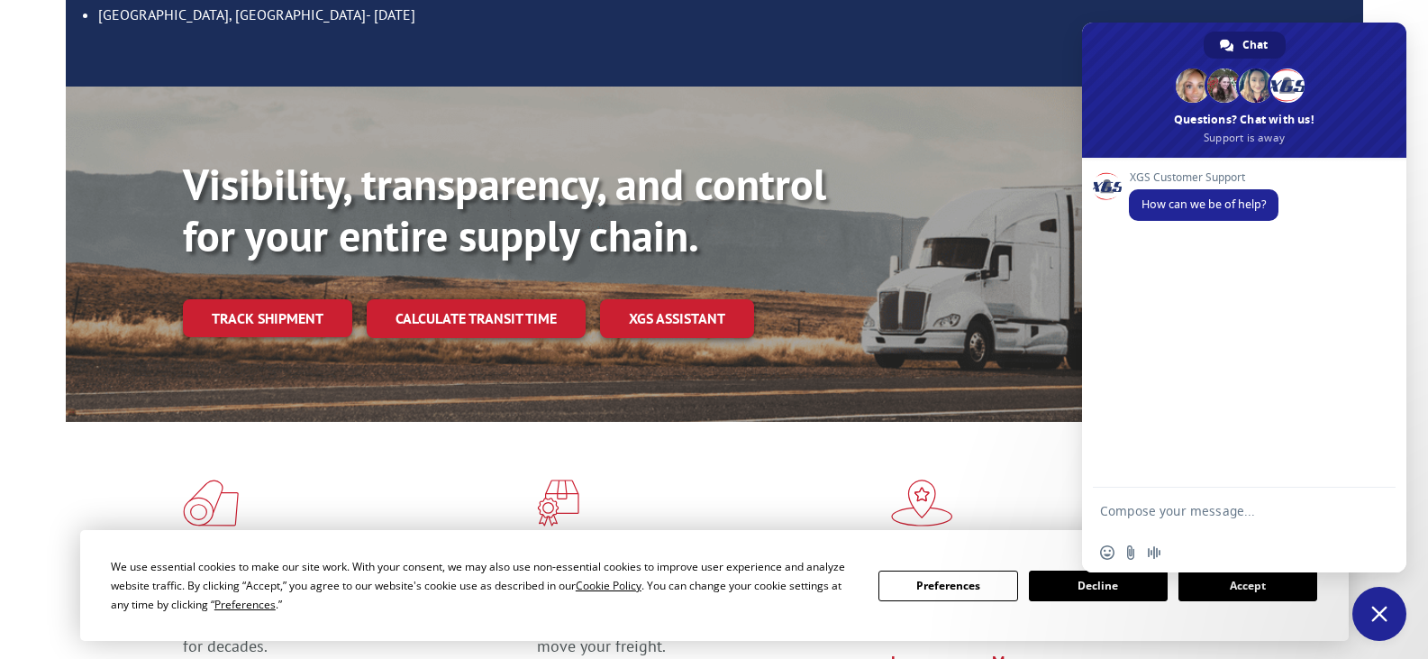
click at [1188, 514] on textarea "Compose your message..." at bounding box center [1226, 509] width 252 height 45
type textarea "i need to track a shipment"
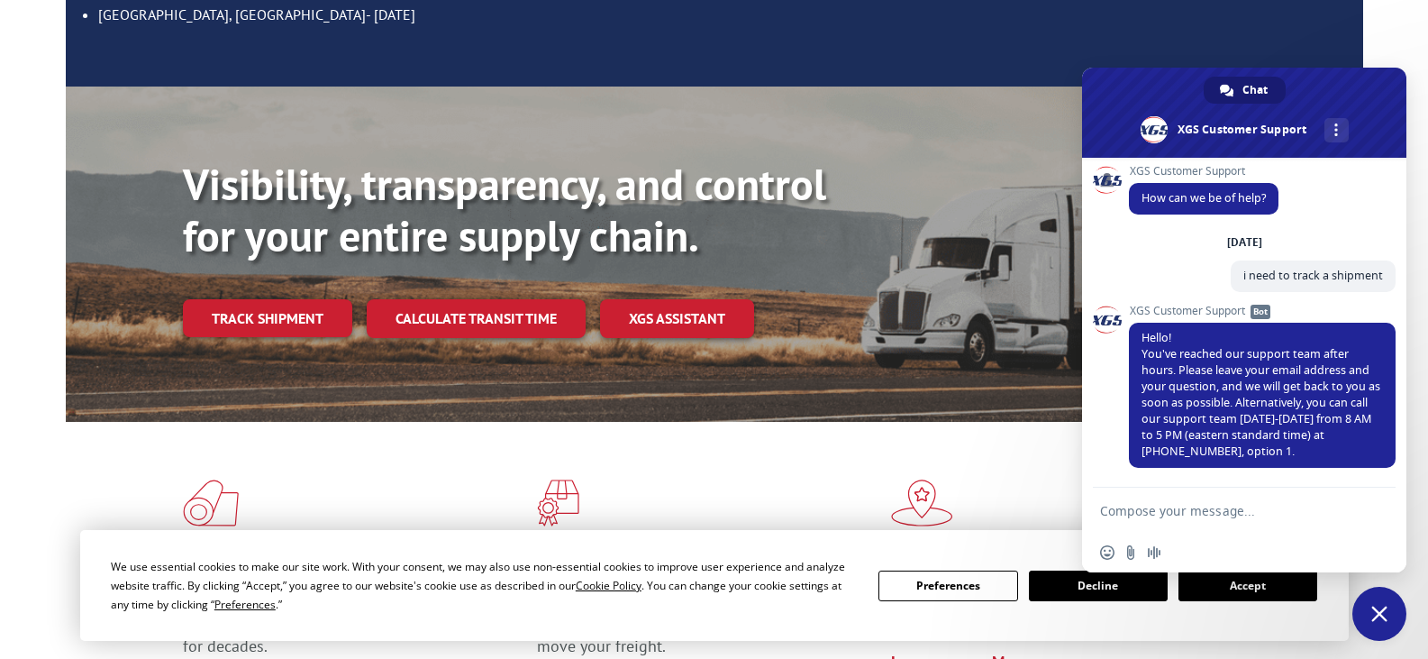
scroll to position [114, 0]
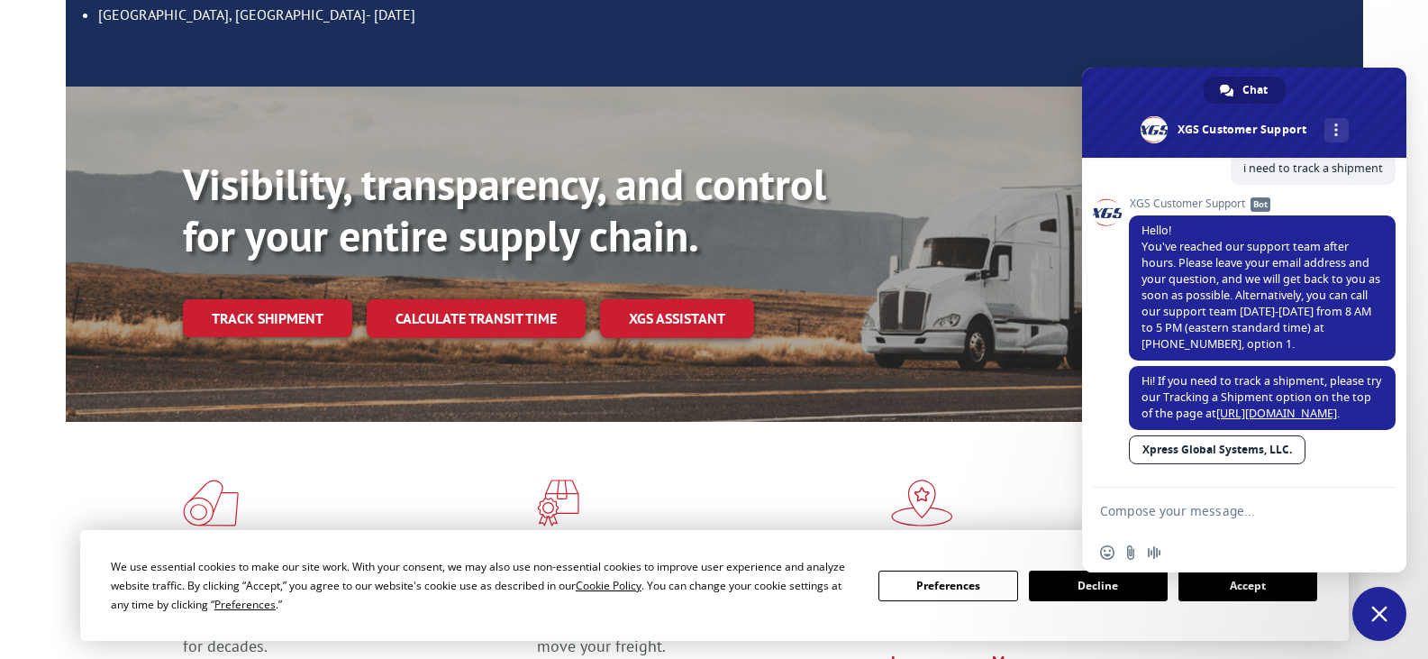
click at [1209, 514] on textarea "Compose your message..." at bounding box center [1226, 509] width 252 height 45
type textarea "i need a live agent"
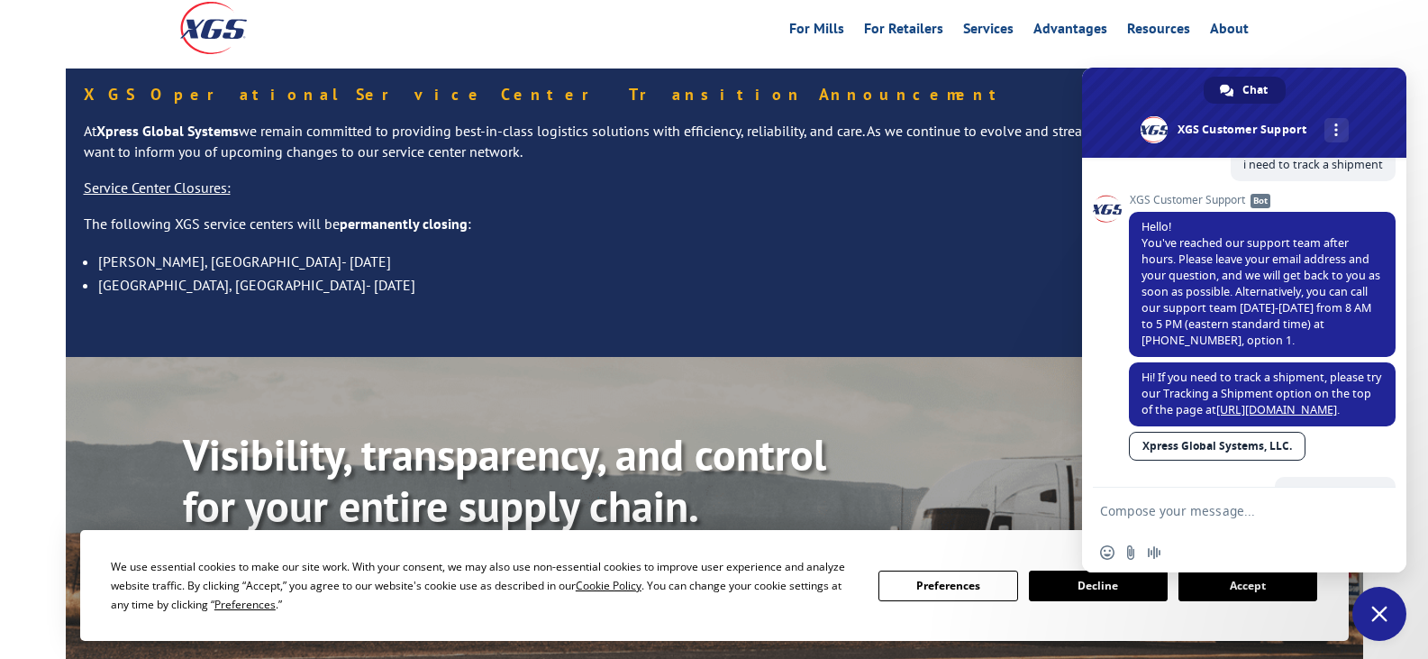
scroll to position [0, 0]
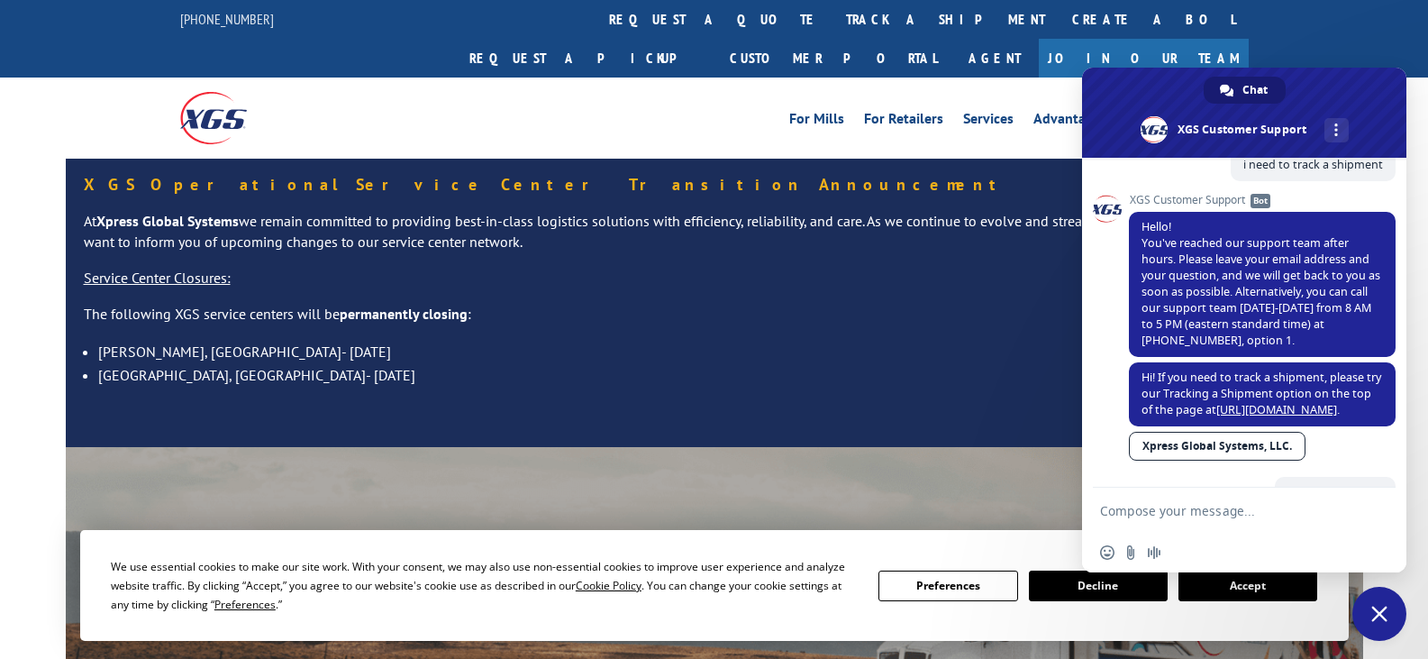
click at [1380, 624] on span "Close chat" at bounding box center [1379, 614] width 54 height 54
